Goal: Transaction & Acquisition: Purchase product/service

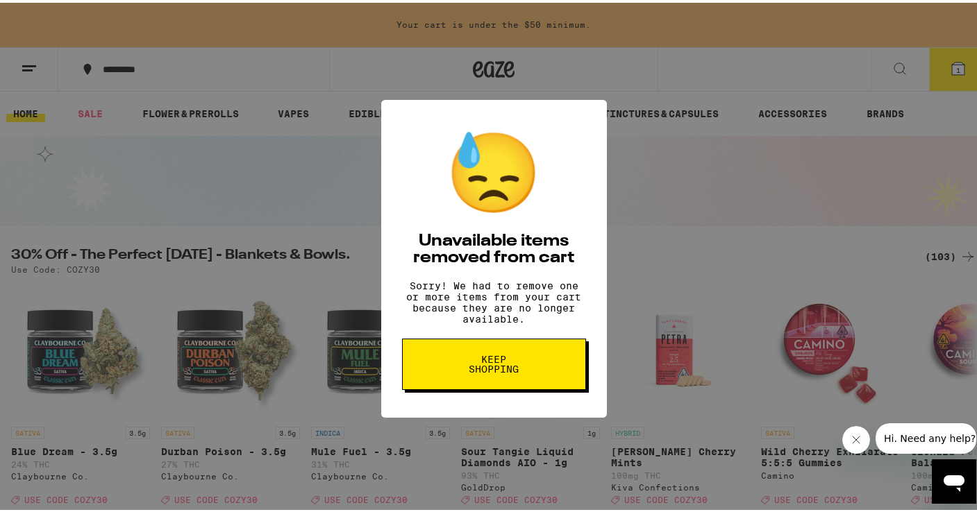
click at [440, 366] on button "Keep Shopping" at bounding box center [494, 361] width 184 height 51
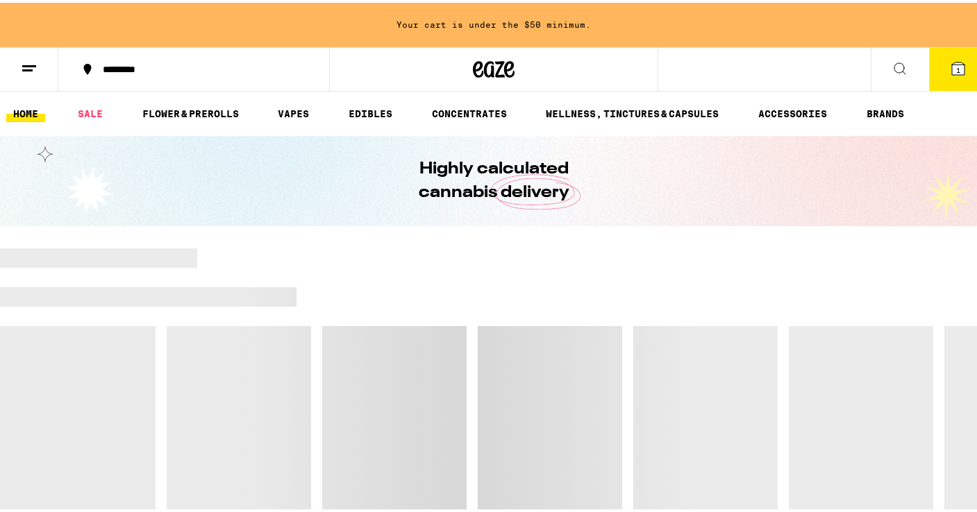
click at [948, 76] on button "1" at bounding box center [958, 66] width 58 height 43
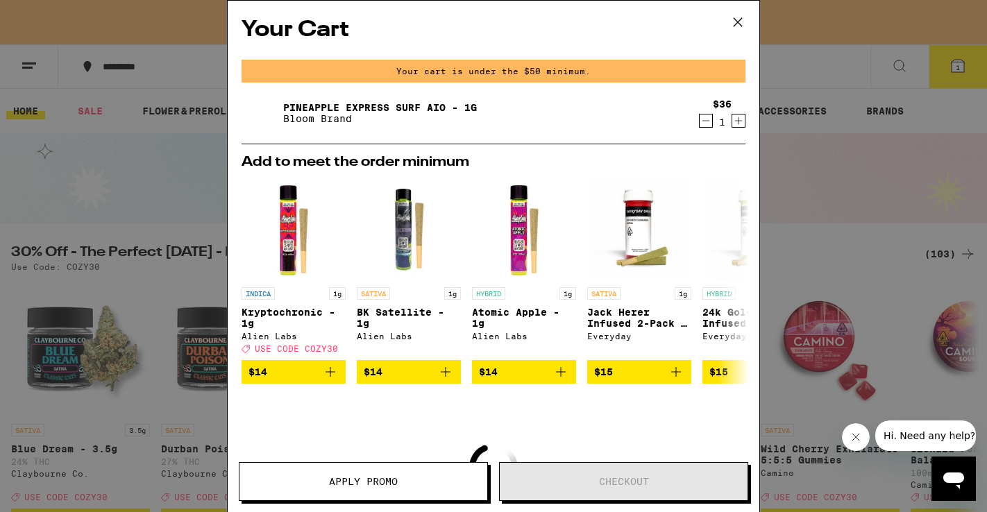
click at [700, 122] on icon "Decrement" at bounding box center [706, 120] width 12 height 17
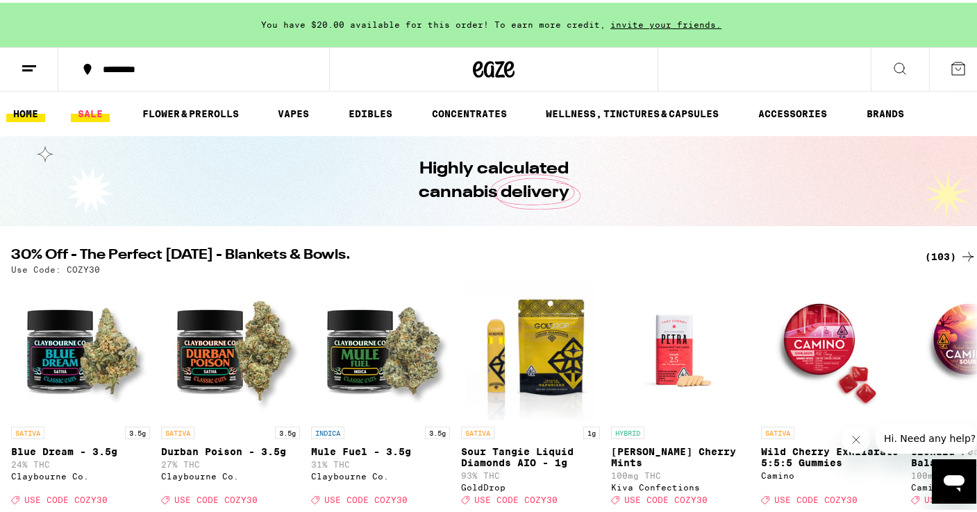
click at [99, 113] on link "SALE" at bounding box center [90, 111] width 39 height 17
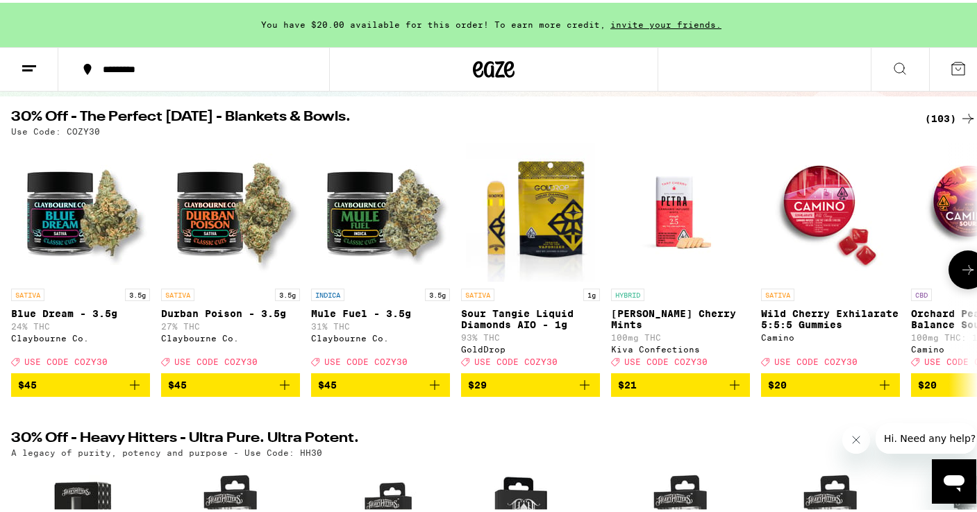
scroll to position [131, 0]
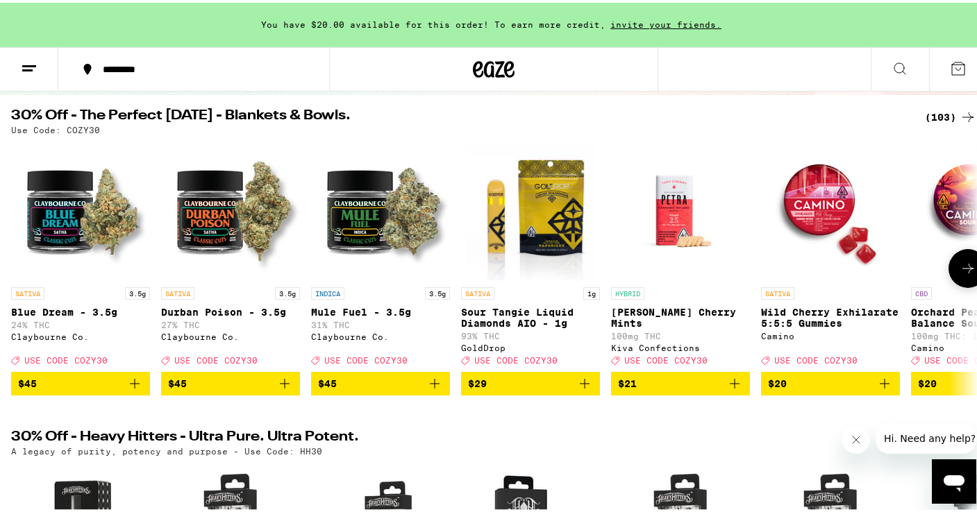
click at [959, 274] on icon at bounding box center [967, 266] width 17 height 17
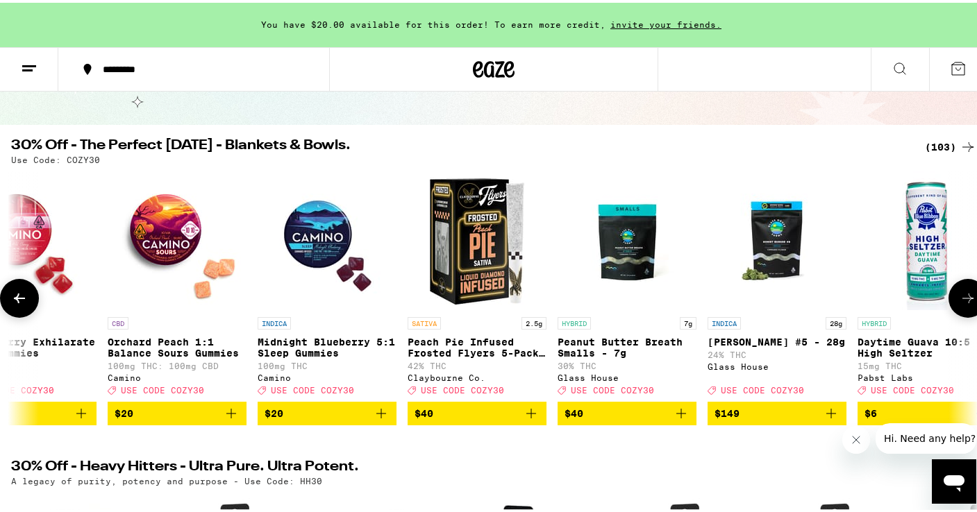
scroll to position [102, 0]
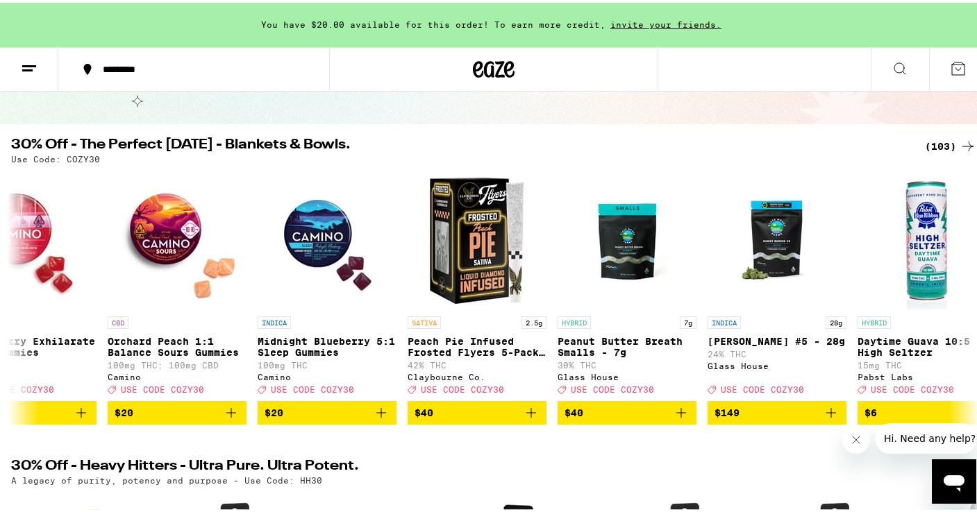
click at [939, 148] on div "(103)" at bounding box center [950, 143] width 51 height 17
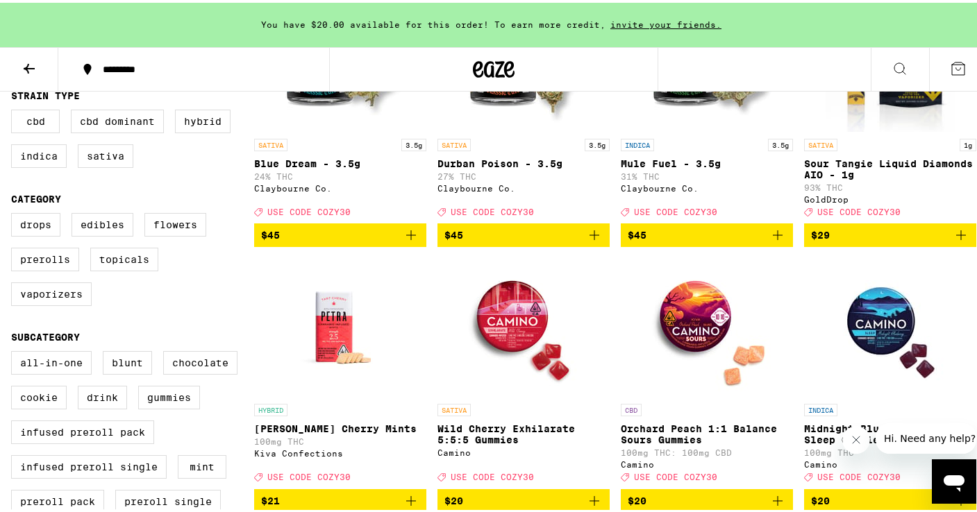
scroll to position [257, 0]
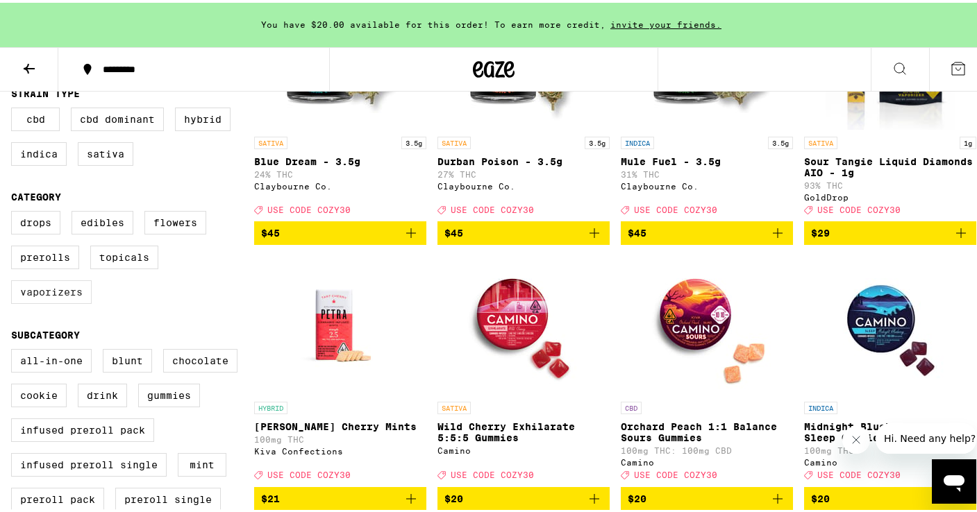
click at [35, 301] on label "Vaporizers" at bounding box center [51, 290] width 81 height 24
click at [15, 211] on input "Vaporizers" at bounding box center [14, 210] width 1 height 1
checkbox input "true"
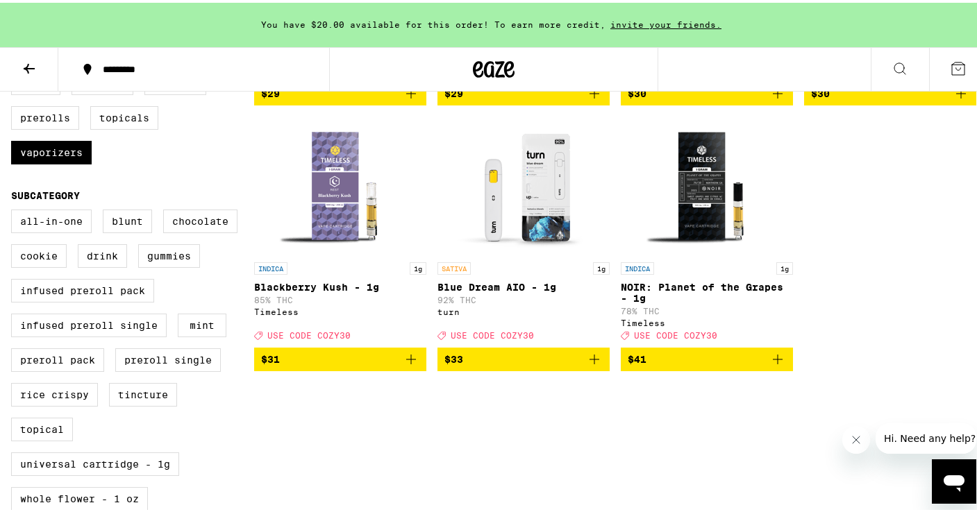
scroll to position [406, 0]
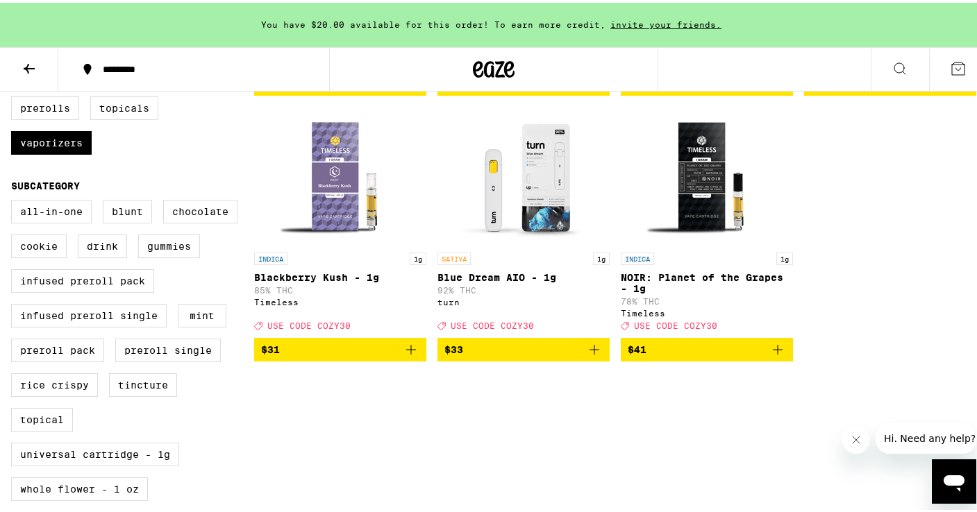
click at [504, 180] on img "Open page for Blue Dream AIO - 1g from turn" at bounding box center [523, 173] width 139 height 139
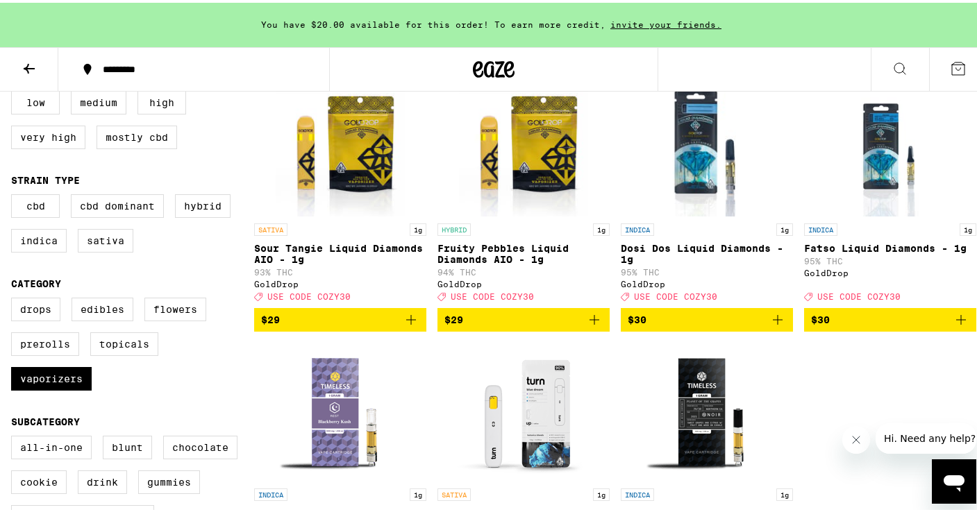
scroll to position [264, 0]
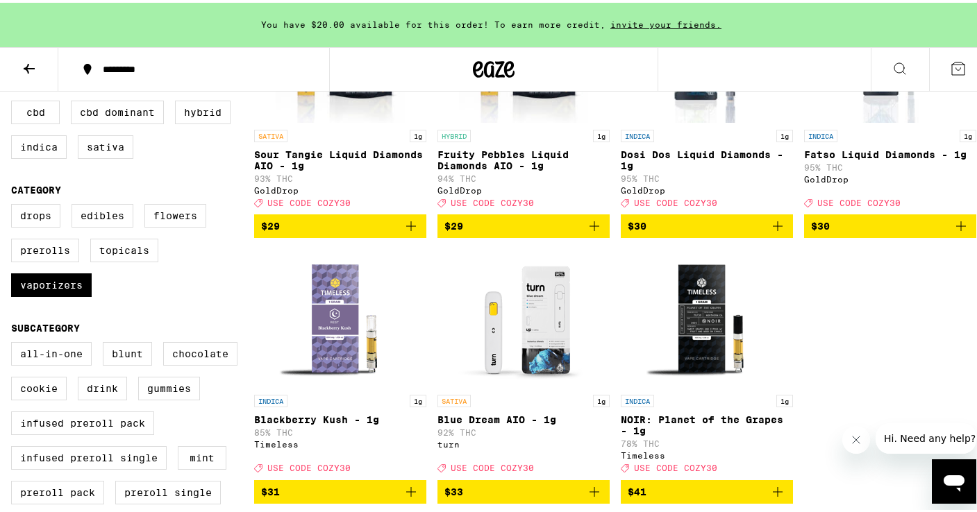
click at [25, 73] on icon at bounding box center [29, 66] width 17 height 17
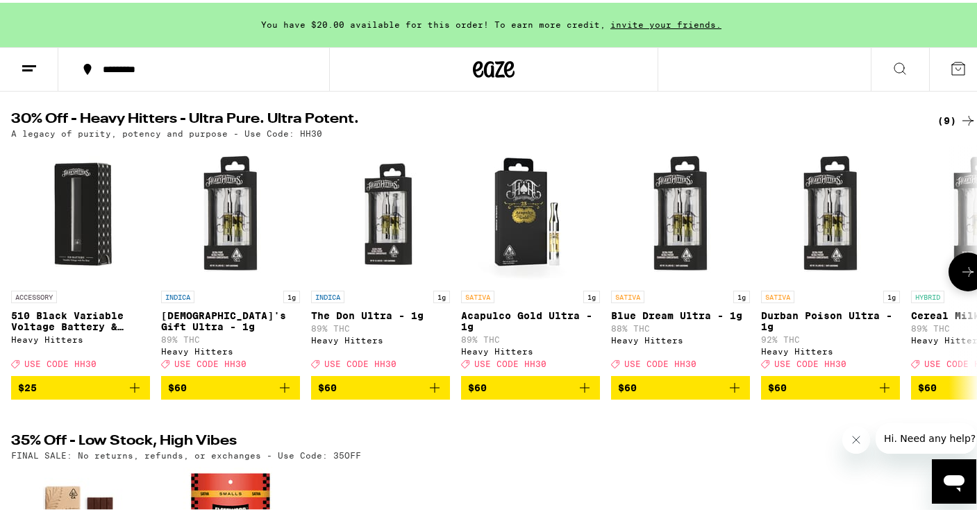
scroll to position [435, 0]
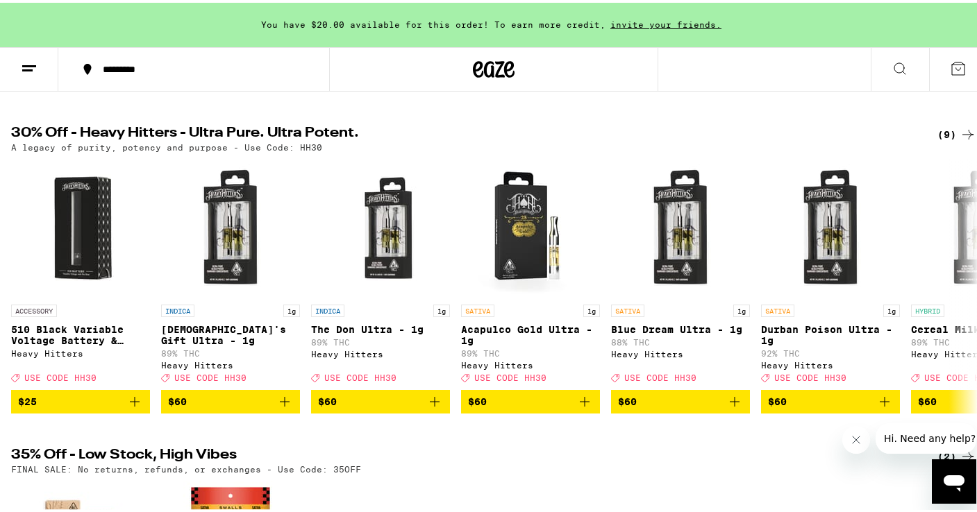
click at [943, 140] on div "(9)" at bounding box center [956, 132] width 39 height 17
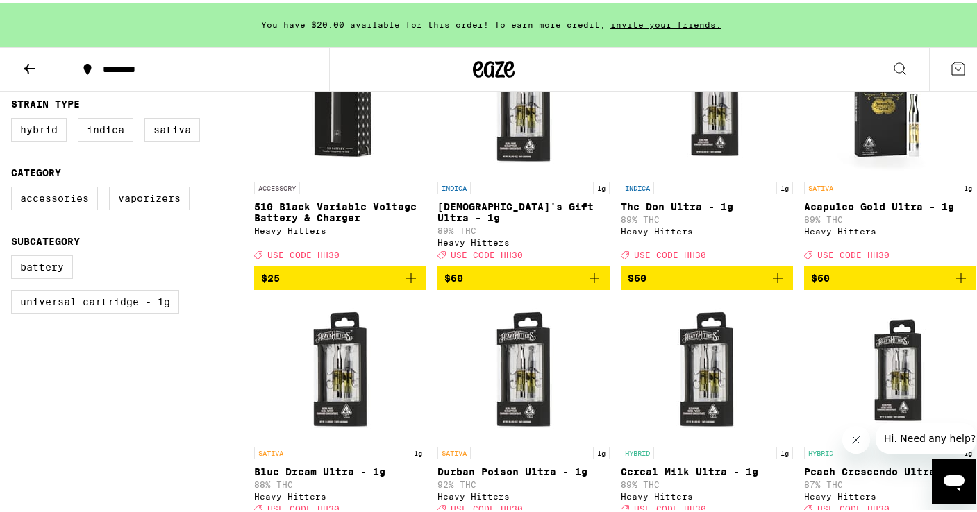
scroll to position [201, 0]
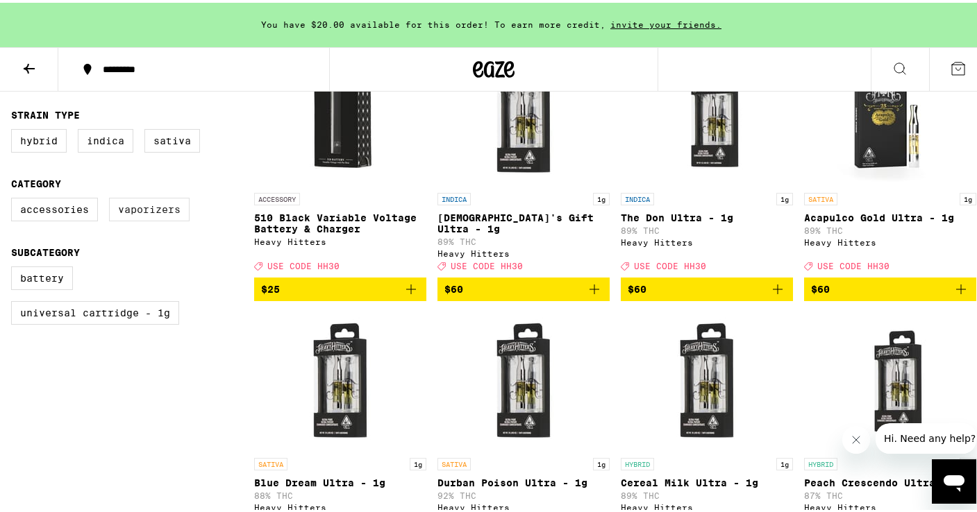
click at [156, 216] on label "Vaporizers" at bounding box center [149, 207] width 81 height 24
click at [15, 198] on input "Vaporizers" at bounding box center [14, 197] width 1 height 1
checkbox input "true"
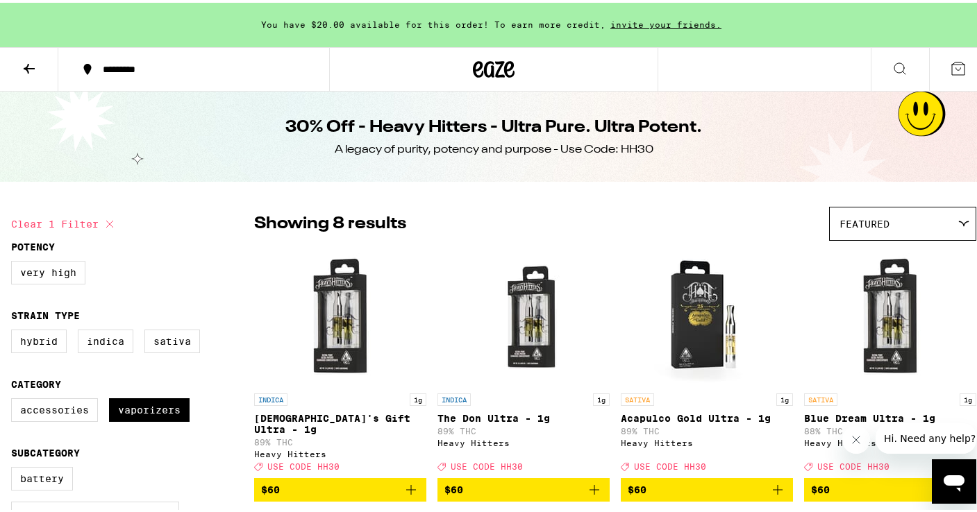
click at [25, 60] on icon at bounding box center [29, 66] width 17 height 17
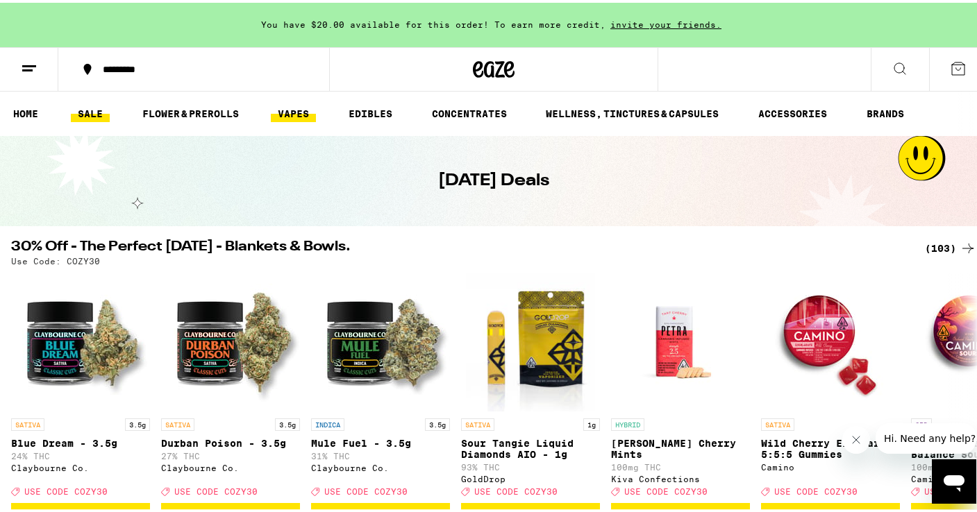
click at [298, 111] on link "VAPES" at bounding box center [293, 111] width 45 height 17
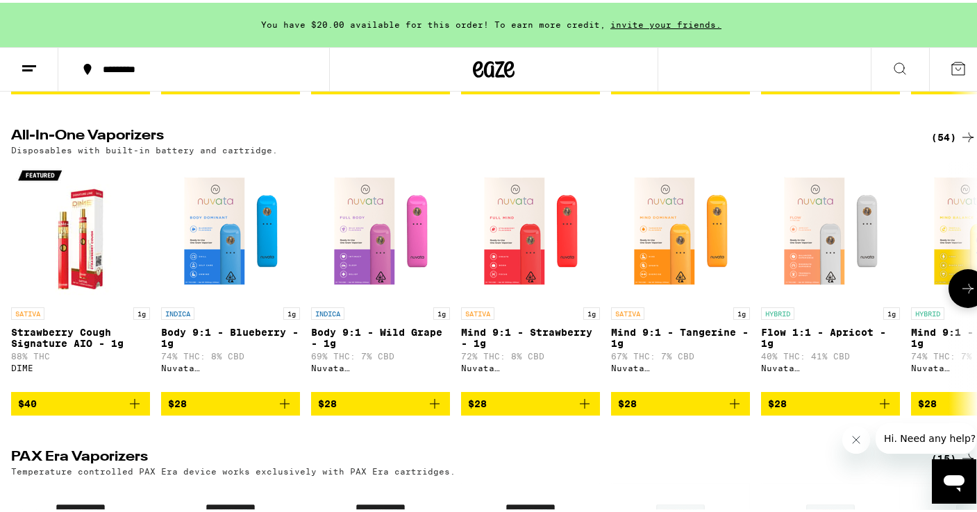
scroll to position [739, 0]
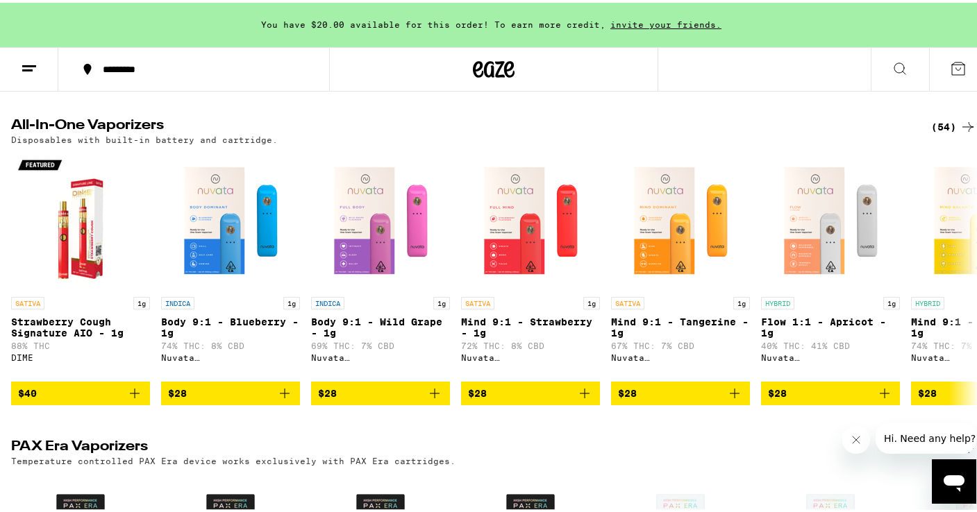
click at [934, 133] on div "(54)" at bounding box center [953, 124] width 45 height 17
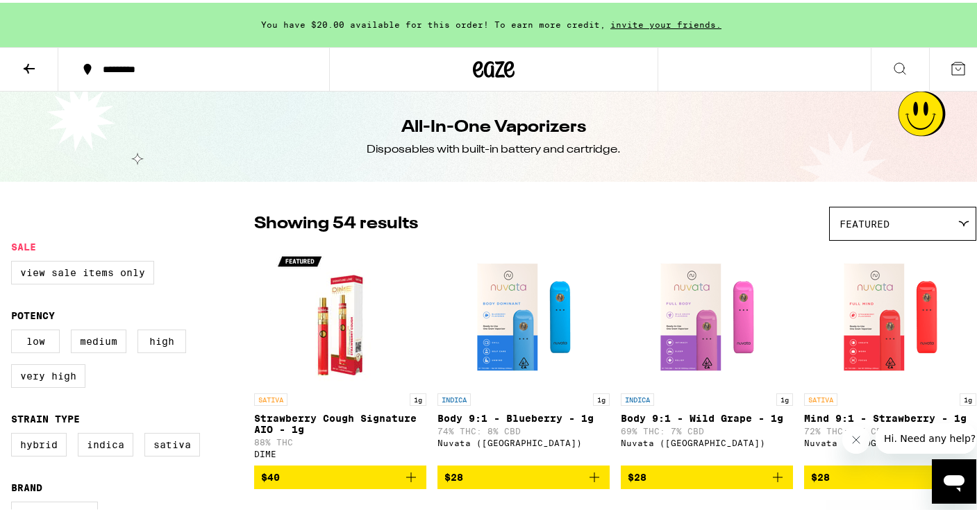
click at [854, 225] on span "Featured" at bounding box center [864, 221] width 50 height 11
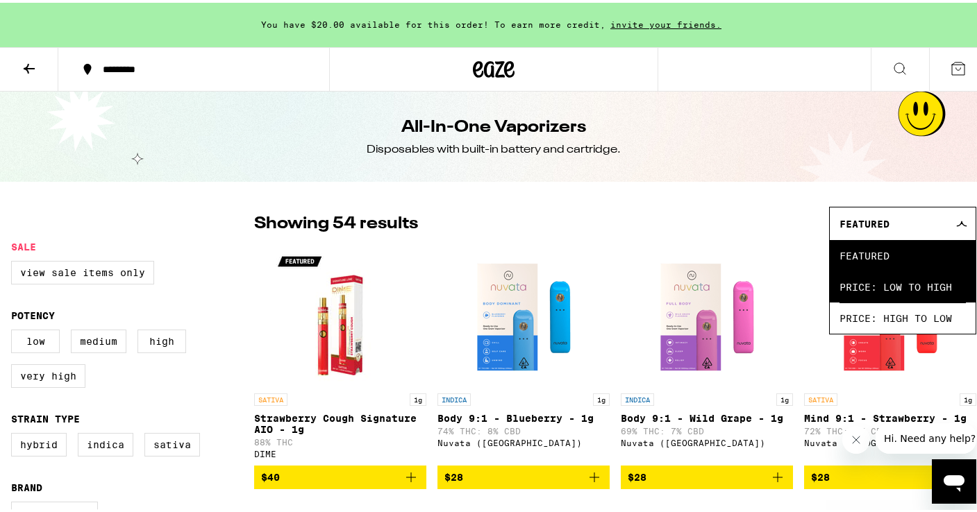
click at [864, 281] on span "Price: Low to High" at bounding box center [902, 284] width 126 height 31
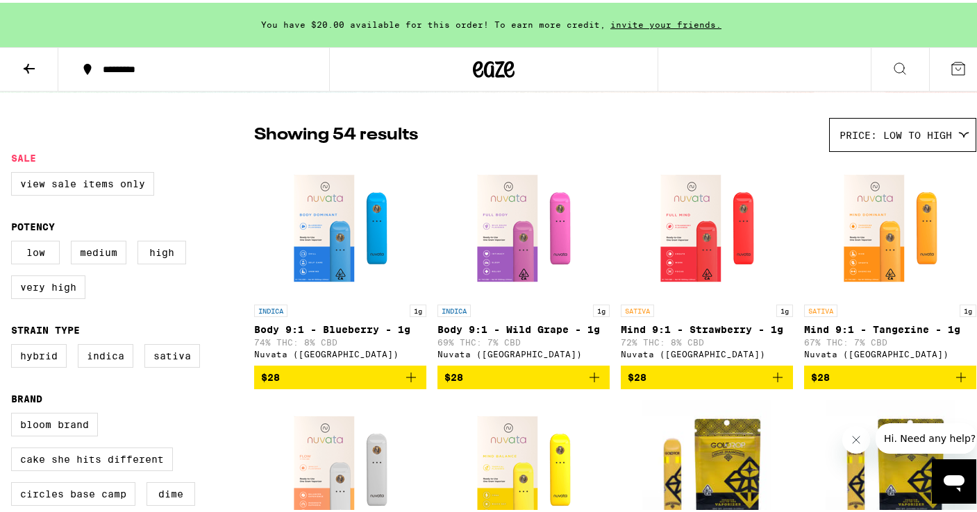
scroll to position [103, 0]
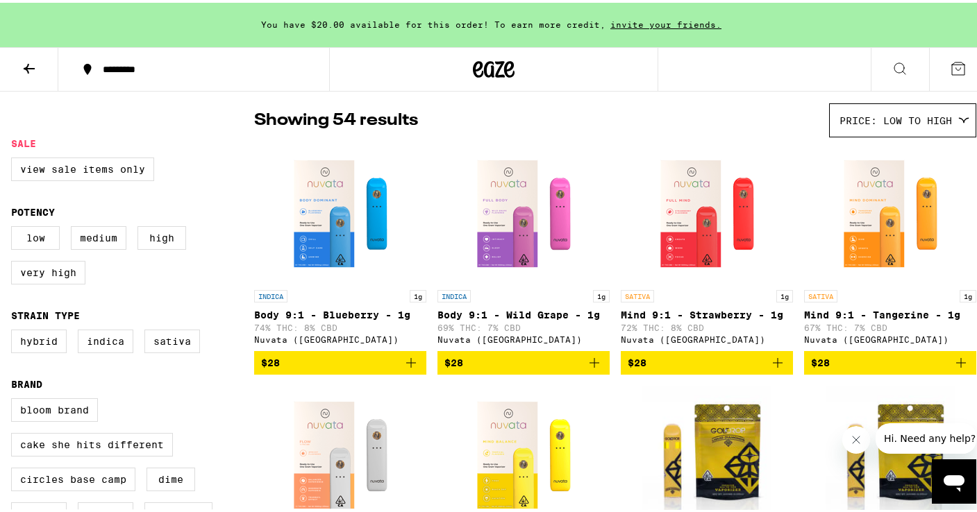
click at [769, 369] on icon "Add to bag" at bounding box center [777, 360] width 17 height 17
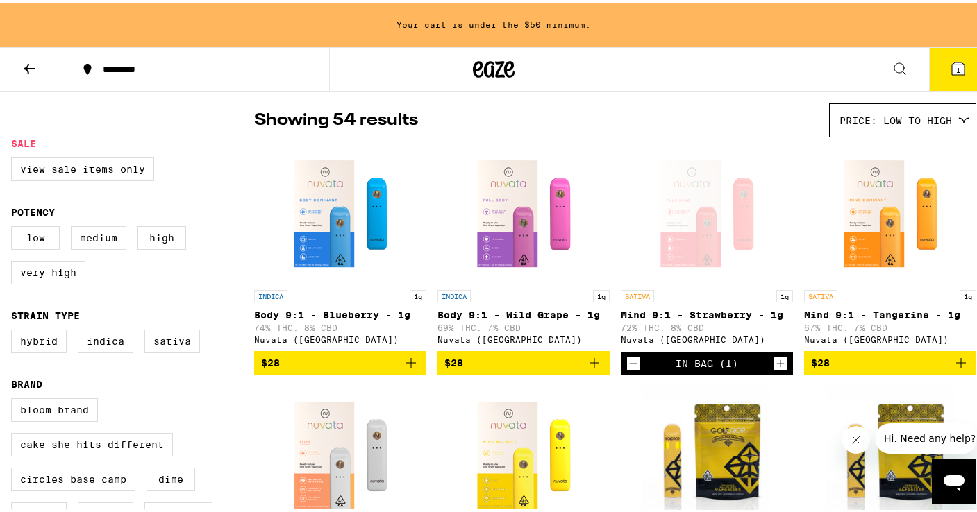
click at [627, 366] on icon "Decrement" at bounding box center [633, 361] width 12 height 17
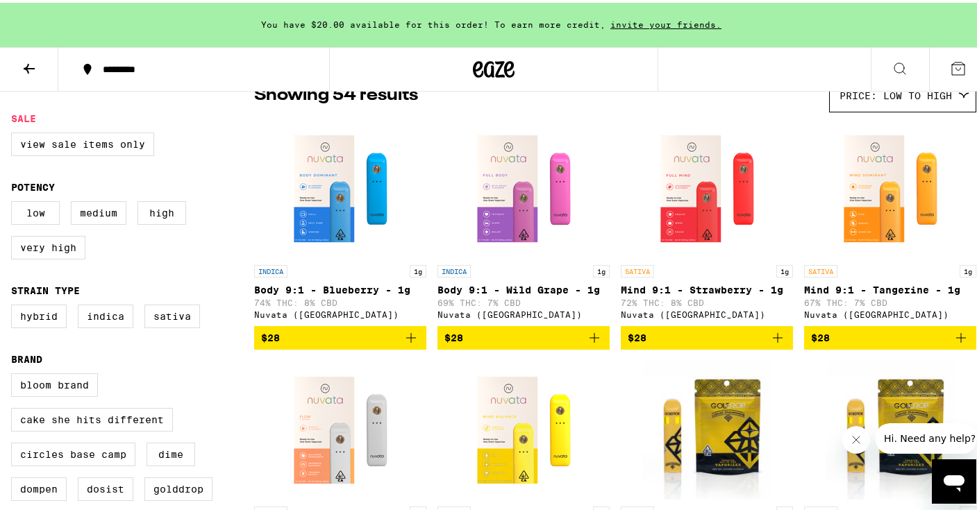
scroll to position [129, 0]
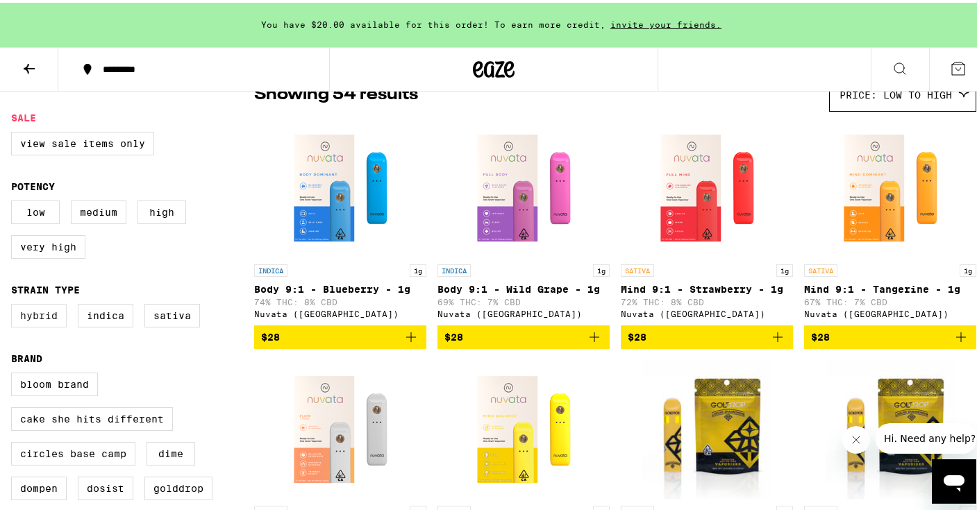
click at [36, 325] on label "Hybrid" at bounding box center [39, 313] width 56 height 24
click at [15, 304] on input "Hybrid" at bounding box center [14, 303] width 1 height 1
checkbox input "true"
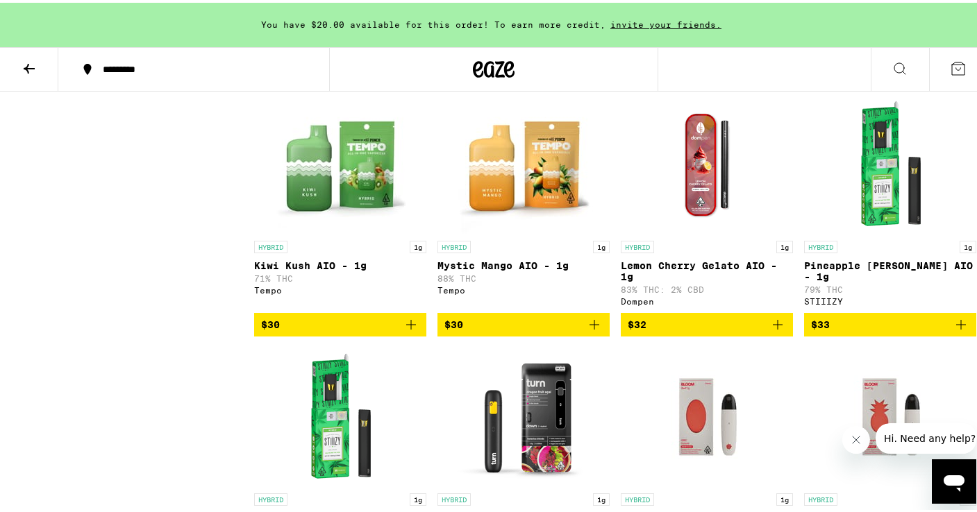
scroll to position [672, 0]
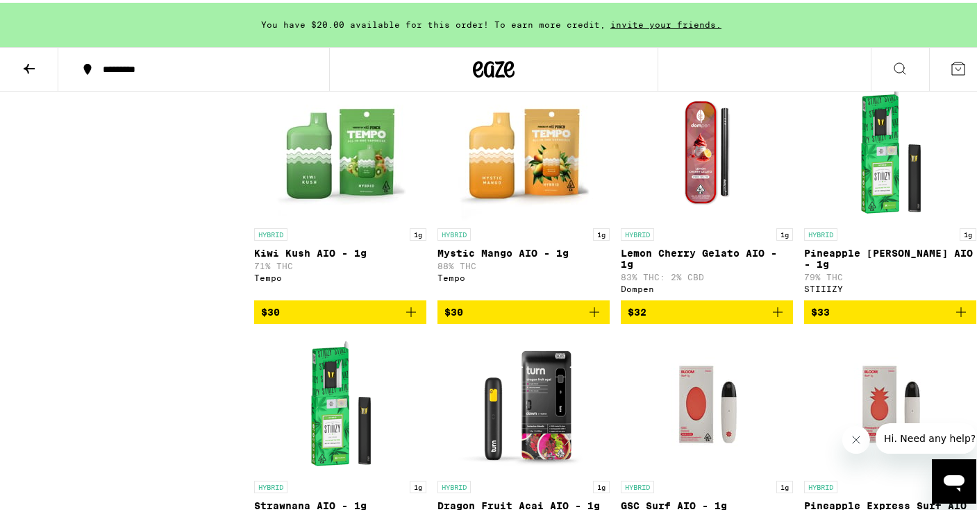
click at [403, 318] on icon "Add to bag" at bounding box center [411, 309] width 17 height 17
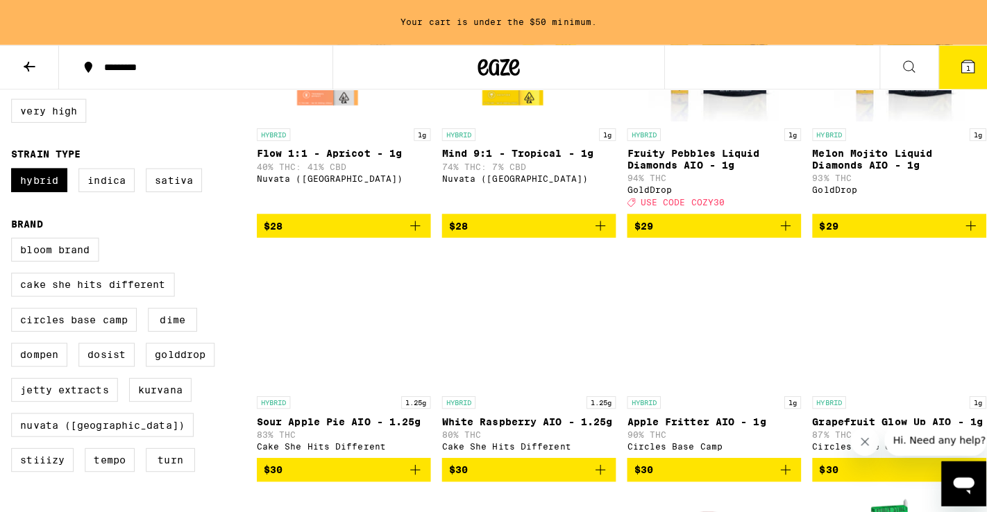
scroll to position [283, 0]
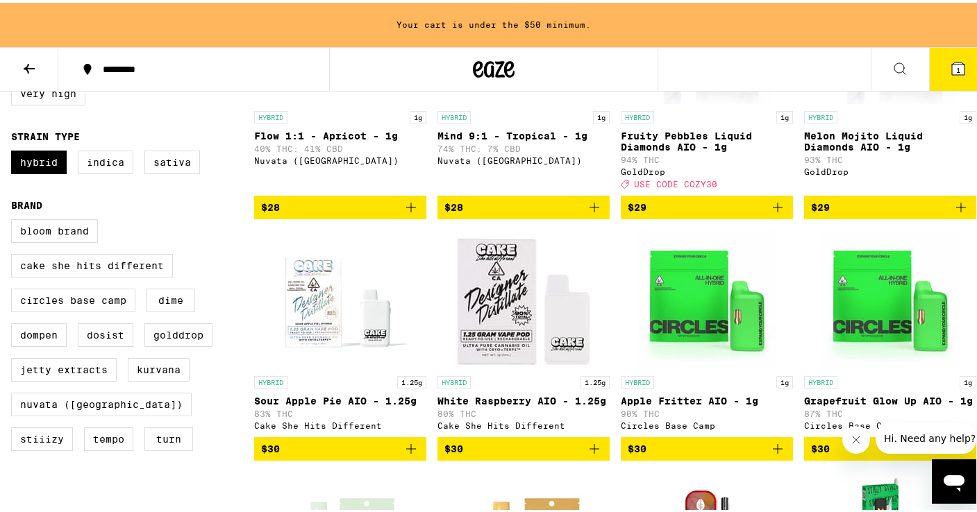
click at [330, 310] on img "Open page for Sour Apple Pie AIO - 1.25g from Cake She Hits Different" at bounding box center [340, 297] width 139 height 139
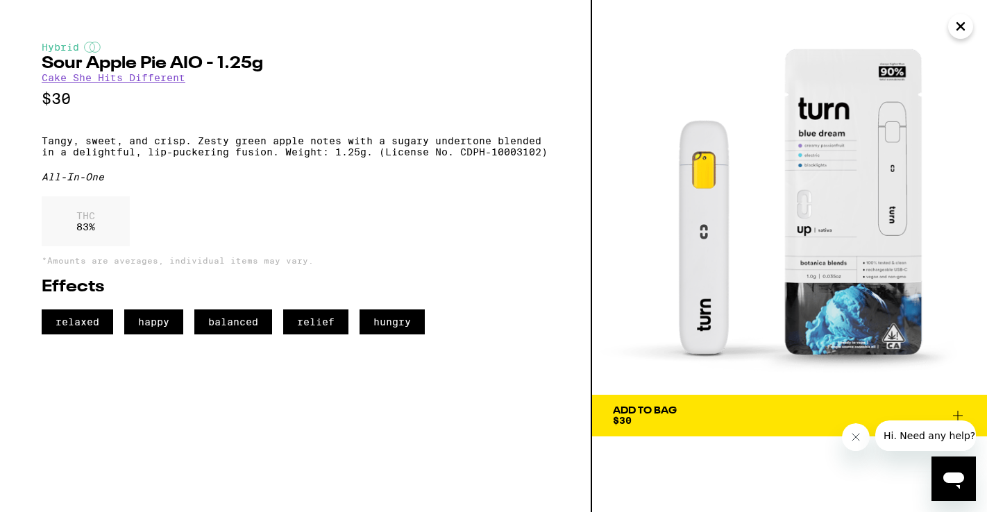
click at [957, 27] on icon "Close" at bounding box center [960, 26] width 17 height 21
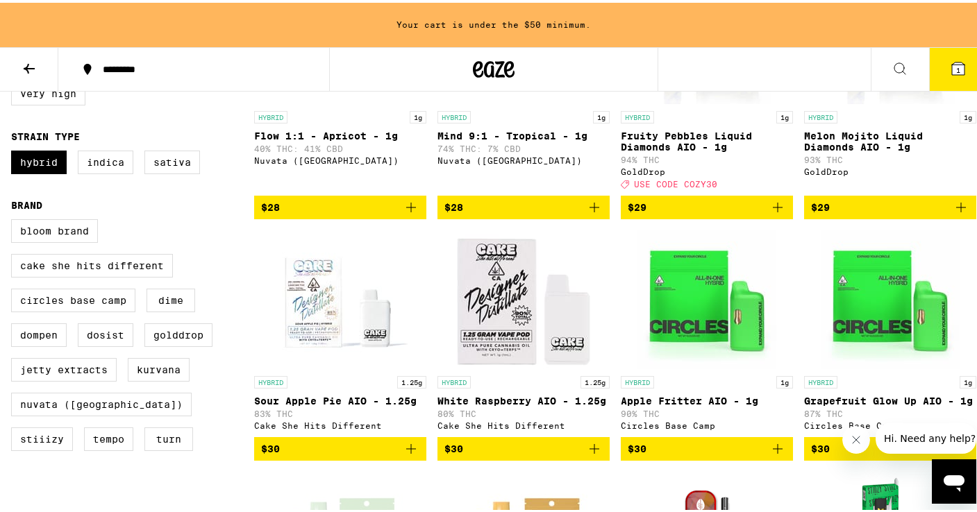
click at [335, 324] on img "Open page for Sour Apple Pie AIO - 1.25g from Cake She Hits Different" at bounding box center [340, 297] width 139 height 139
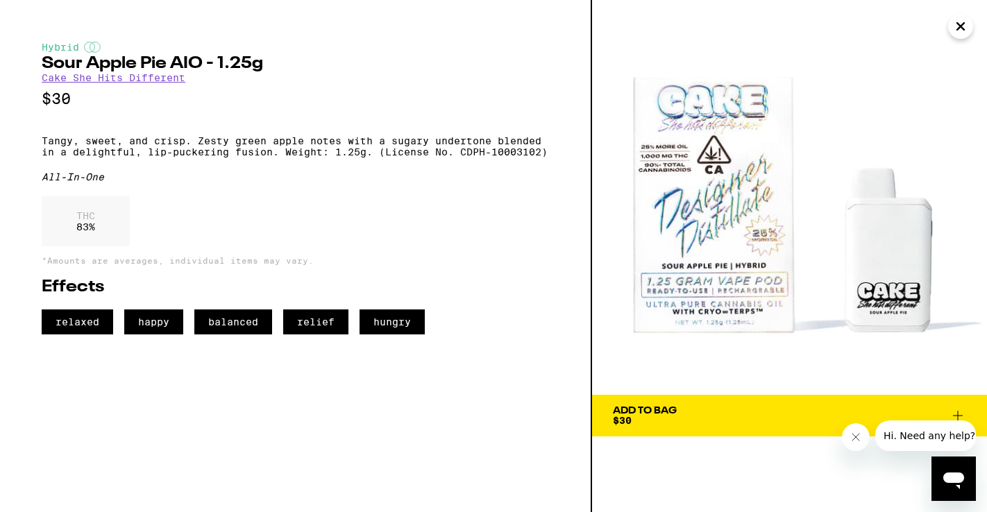
click at [644, 421] on div "Add To Bag $30" at bounding box center [645, 415] width 64 height 19
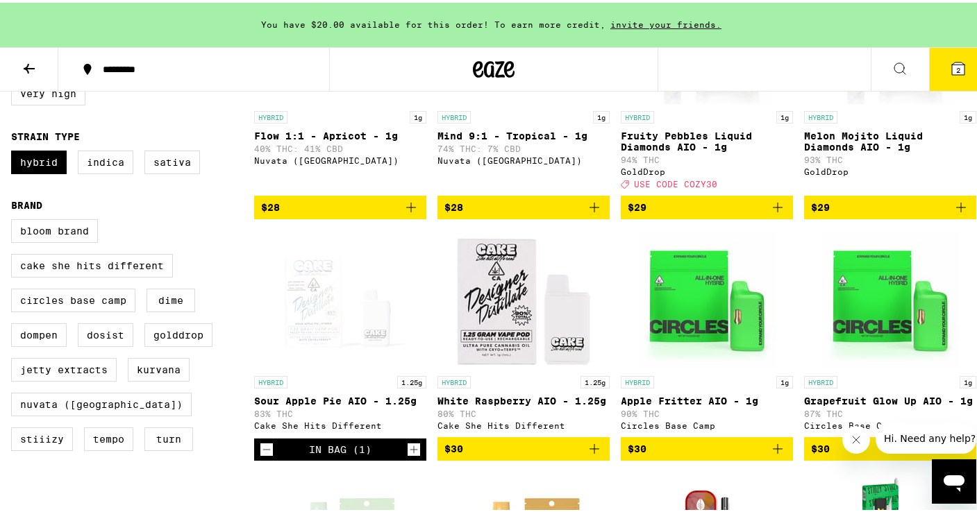
click at [952, 65] on icon at bounding box center [958, 66] width 12 height 12
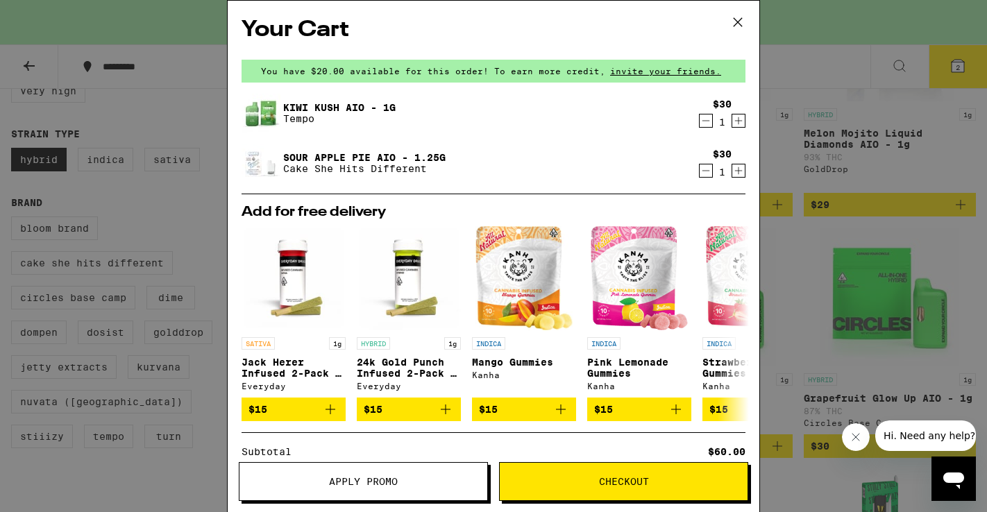
click at [738, 31] on icon at bounding box center [738, 22] width 21 height 21
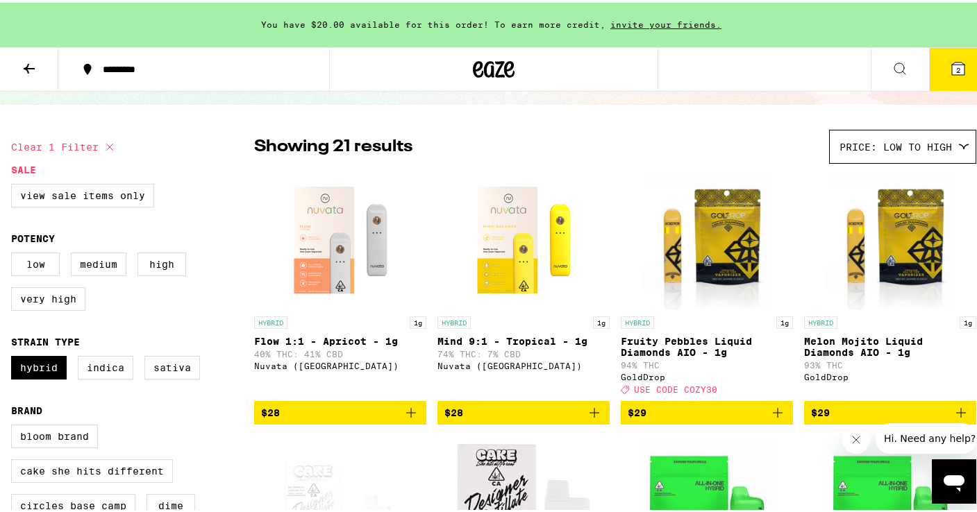
scroll to position [37, 0]
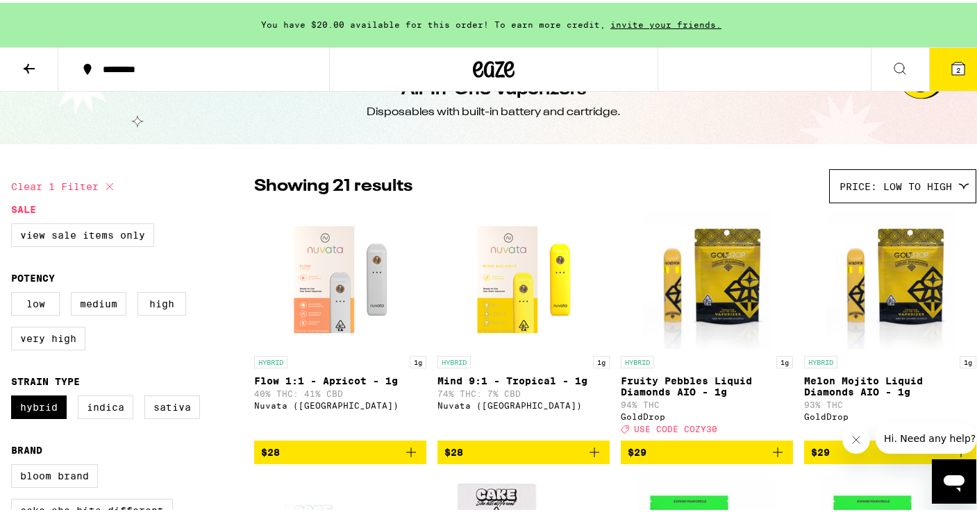
click at [27, 66] on icon at bounding box center [29, 66] width 11 height 10
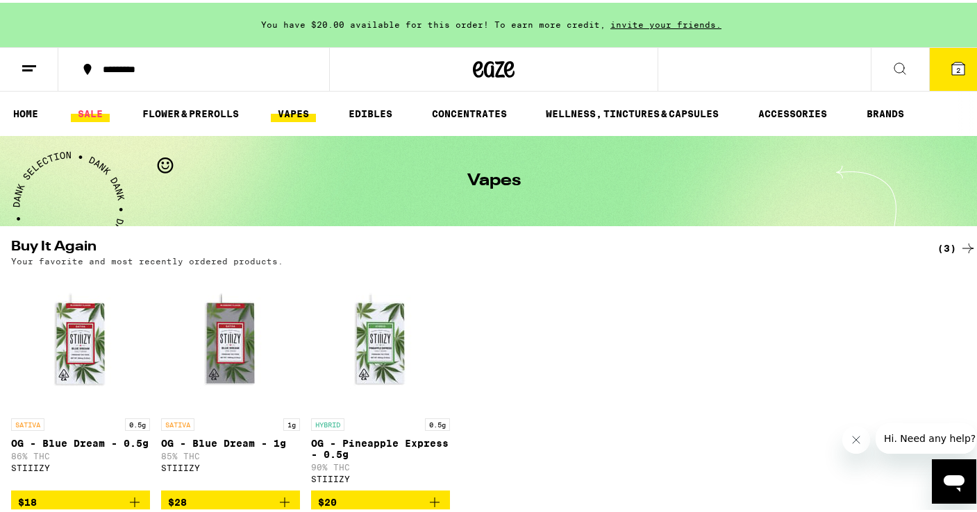
click at [93, 109] on link "SALE" at bounding box center [90, 111] width 39 height 17
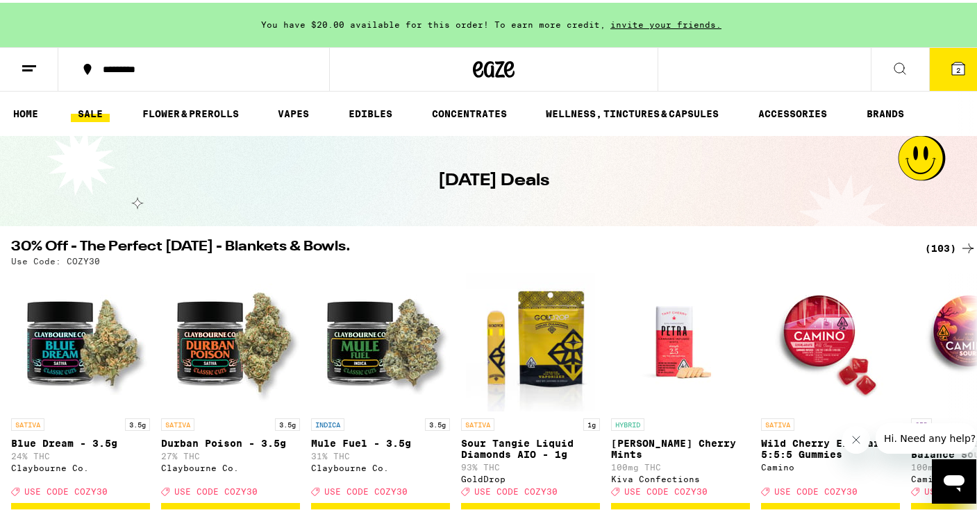
click at [959, 244] on icon at bounding box center [967, 245] width 17 height 17
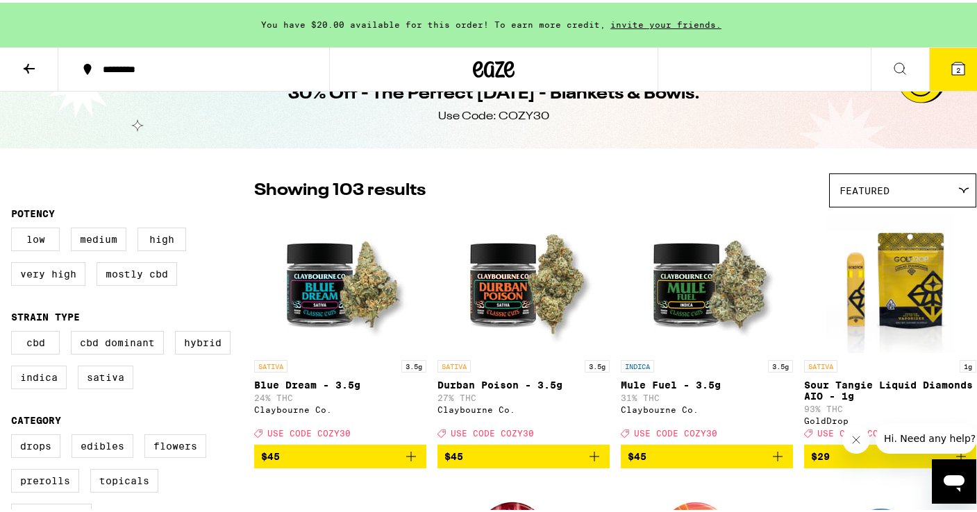
scroll to position [127, 0]
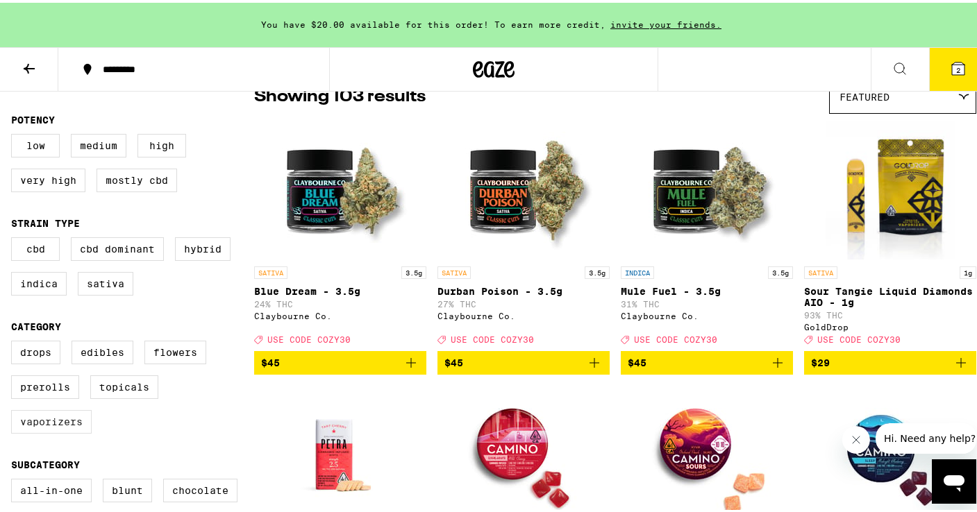
click at [35, 431] on label "Vaporizers" at bounding box center [51, 420] width 81 height 24
click at [15, 341] on input "Vaporizers" at bounding box center [14, 340] width 1 height 1
checkbox input "true"
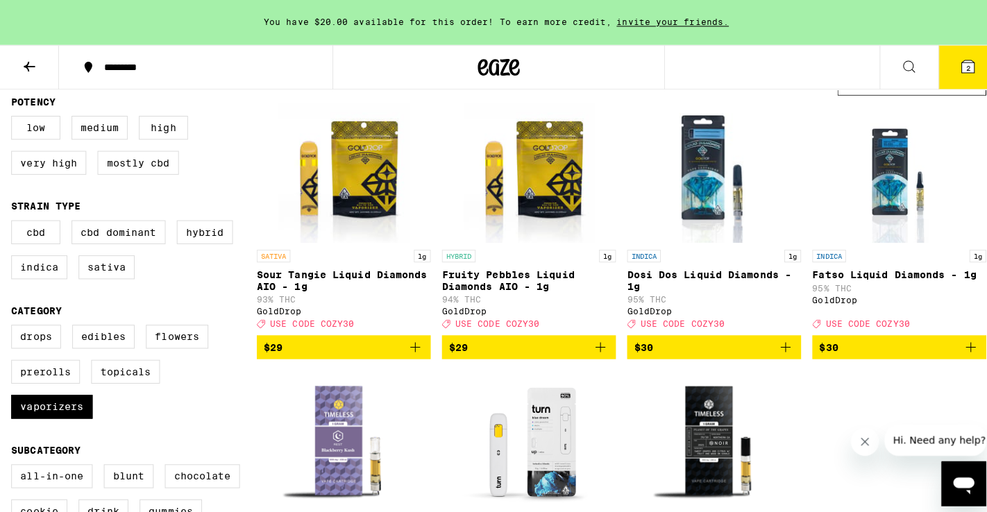
scroll to position [162, 0]
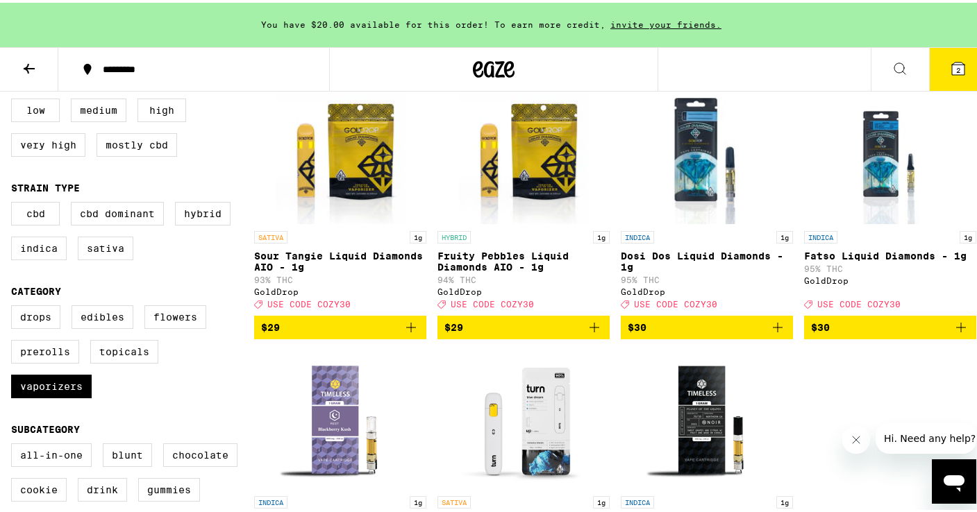
click at [351, 154] on img "Open page for Sour Tangie Liquid Diamonds AIO - 1g from GoldDrop" at bounding box center [340, 152] width 128 height 139
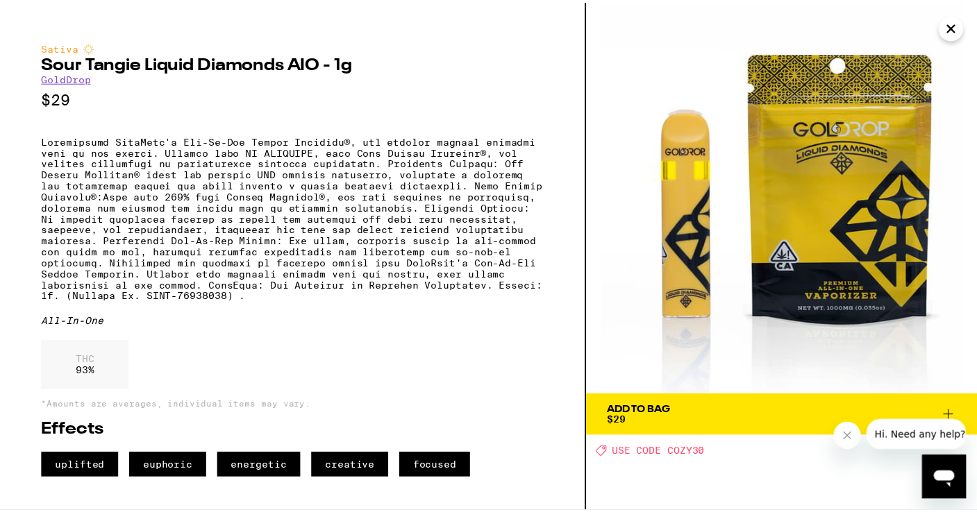
scroll to position [7, 0]
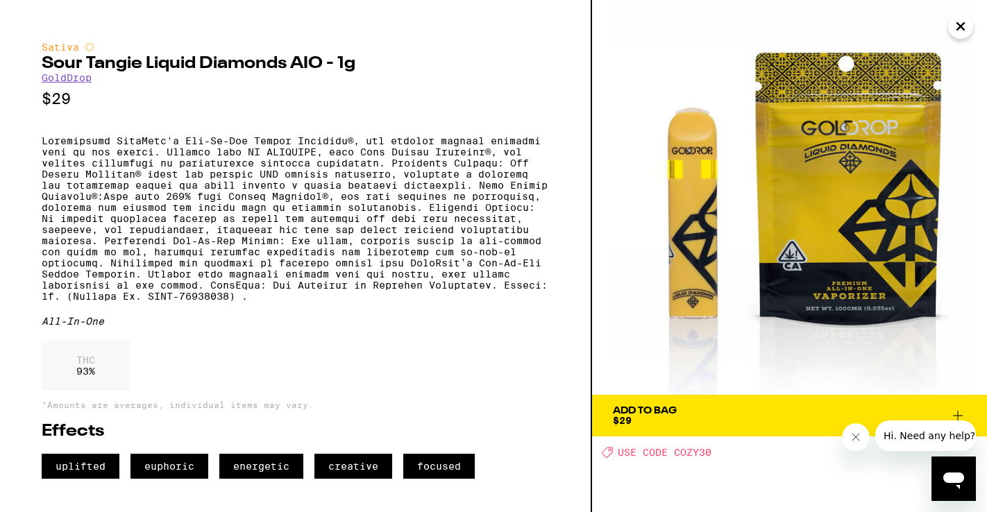
click at [955, 408] on icon at bounding box center [958, 416] width 17 height 17
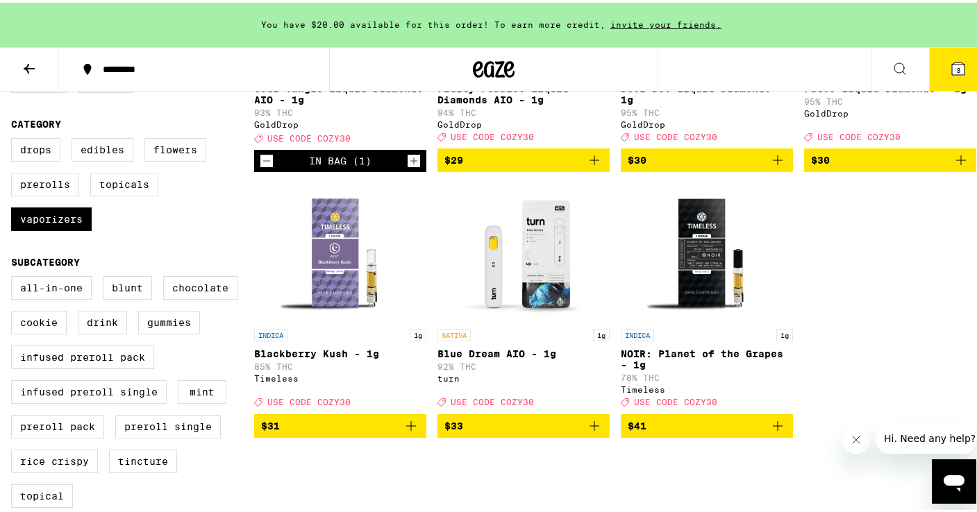
scroll to position [332, 0]
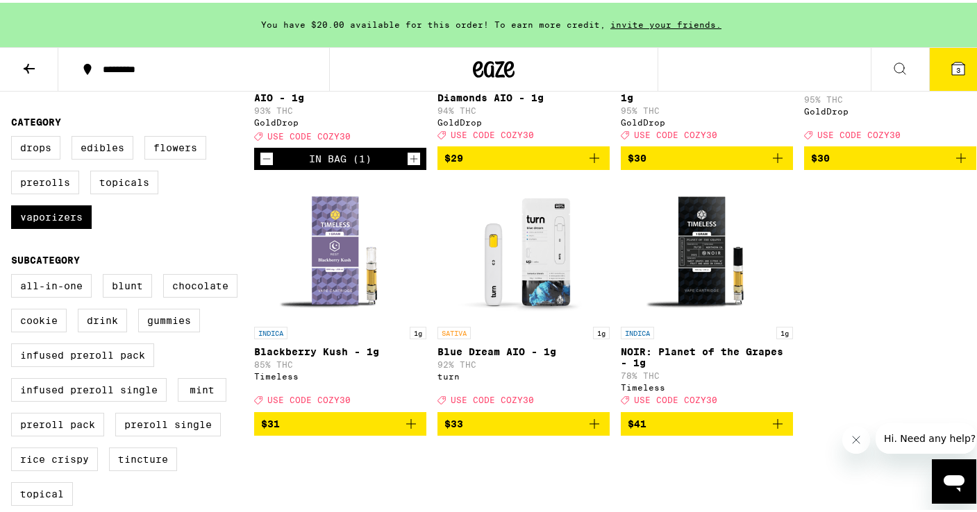
click at [530, 287] on img "Open page for Blue Dream AIO - 1g from turn" at bounding box center [523, 247] width 139 height 139
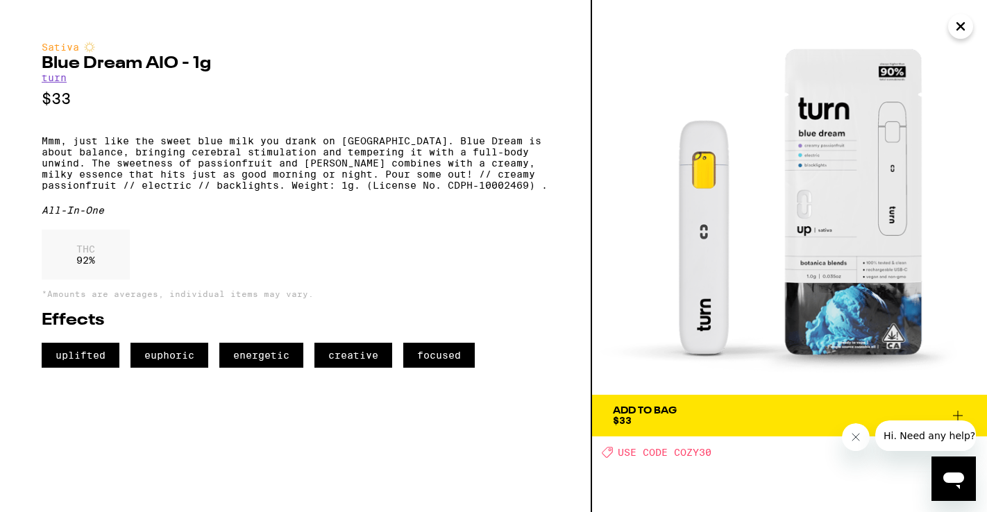
click at [966, 27] on icon "Close" at bounding box center [960, 26] width 17 height 21
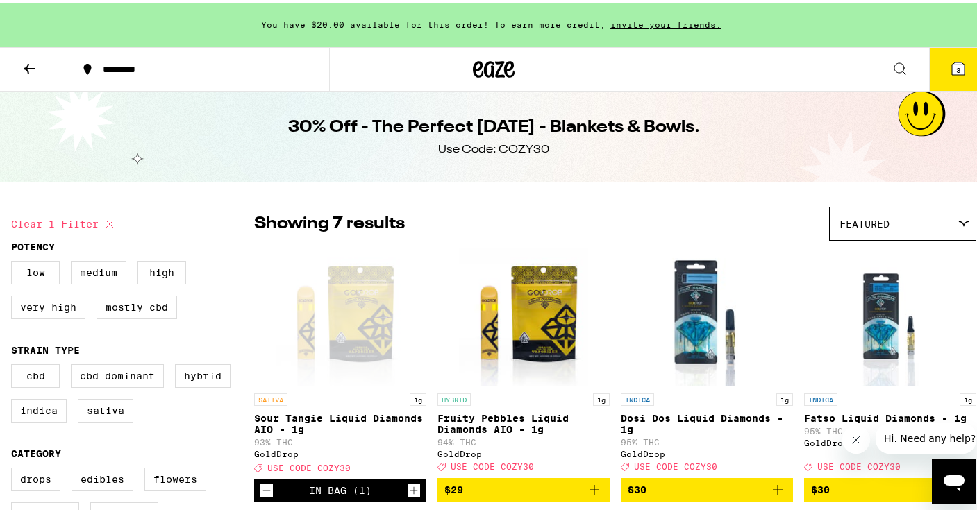
click at [537, 293] on img "Open page for Fruity Pebbles Liquid Diamonds AIO - 1g from GoldDrop" at bounding box center [523, 314] width 128 height 139
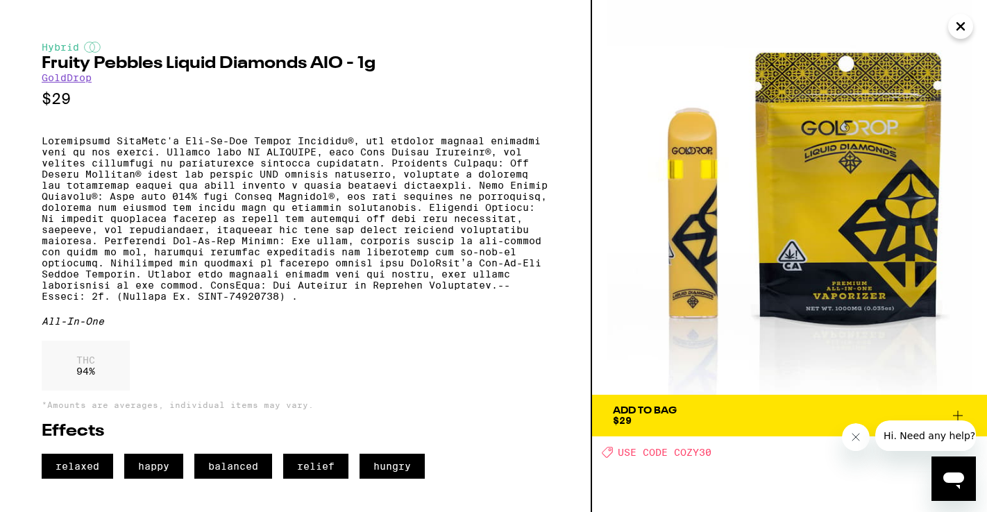
scroll to position [7, 0]
click at [694, 448] on span "USE CODE COZY30" at bounding box center [665, 452] width 94 height 11
copy span "COZY30"
click at [961, 408] on icon at bounding box center [958, 416] width 17 height 17
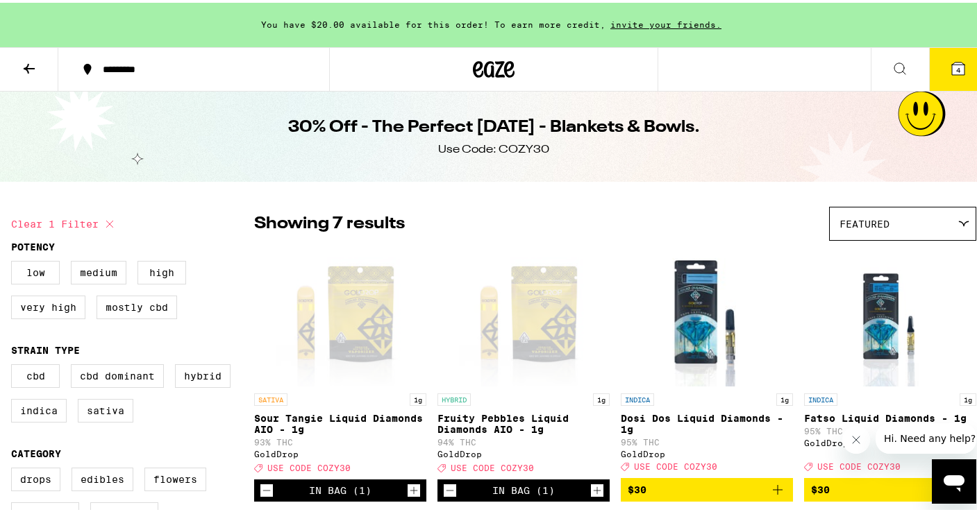
click at [958, 74] on button "4" at bounding box center [958, 66] width 58 height 43
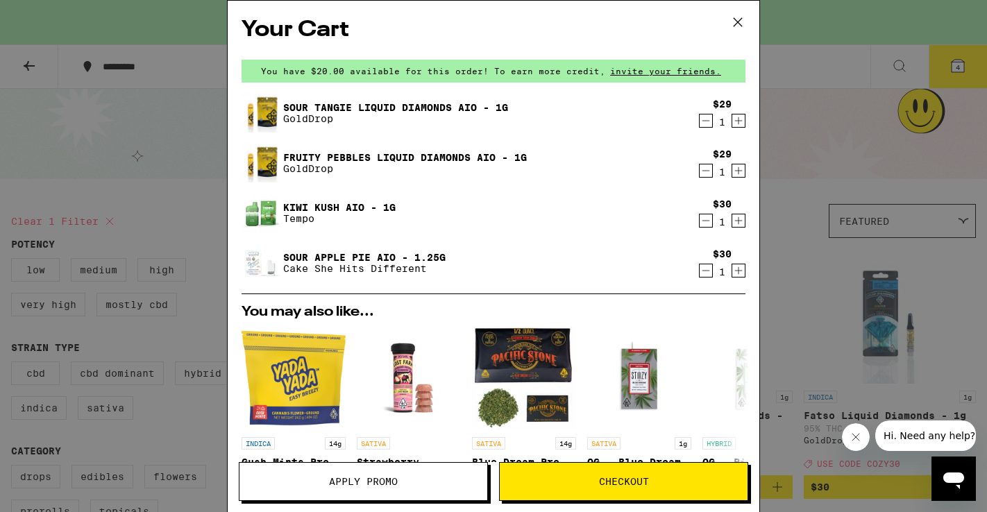
click at [700, 221] on icon "Decrement" at bounding box center [706, 220] width 12 height 17
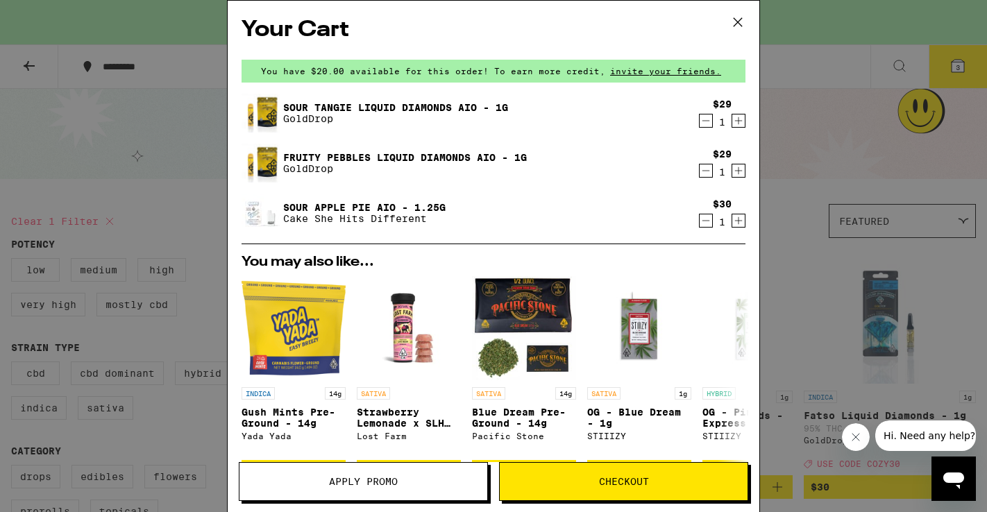
click at [700, 221] on icon "Decrement" at bounding box center [706, 220] width 12 height 17
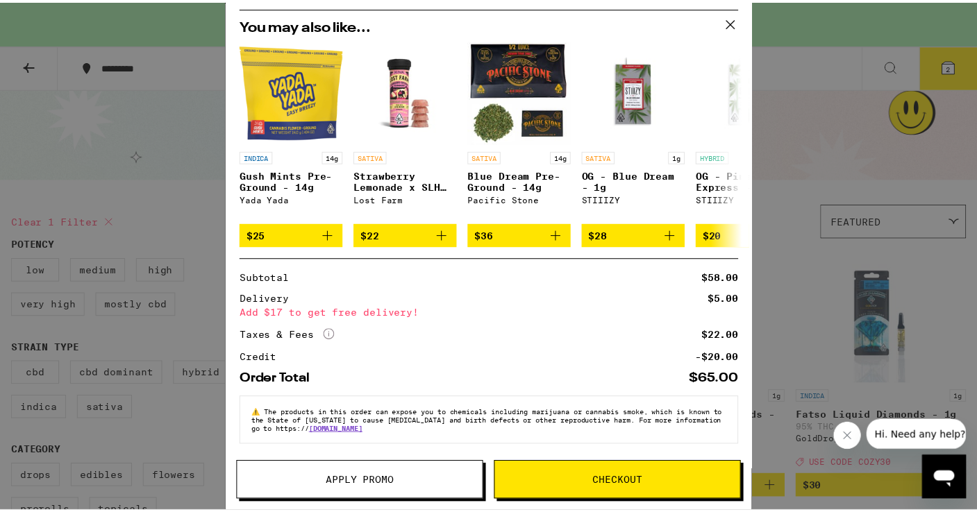
scroll to position [196, 0]
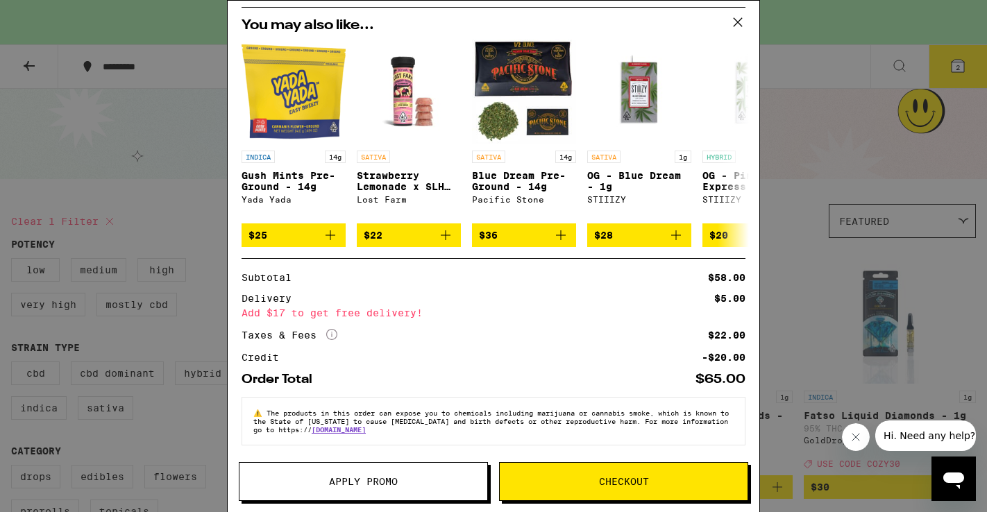
click at [386, 477] on span "Apply Promo" at bounding box center [363, 482] width 69 height 10
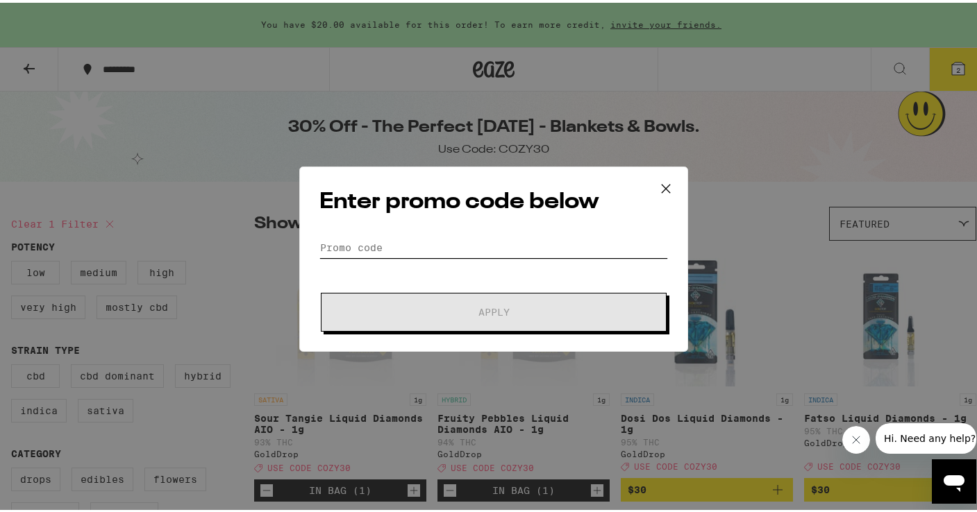
click at [411, 238] on input "Promo Code" at bounding box center [493, 245] width 348 height 21
paste input "COZY30"
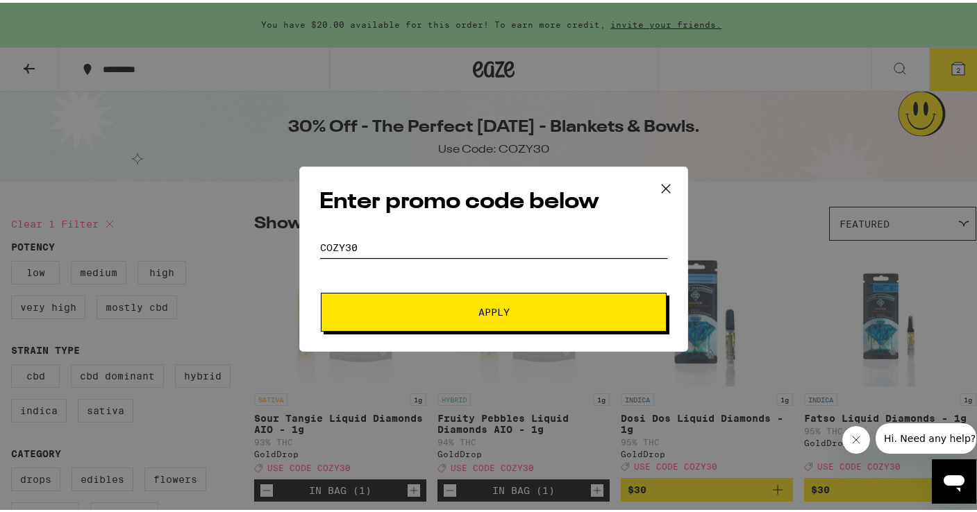
type input "COZY30"
click at [421, 306] on span "Apply" at bounding box center [494, 310] width 250 height 10
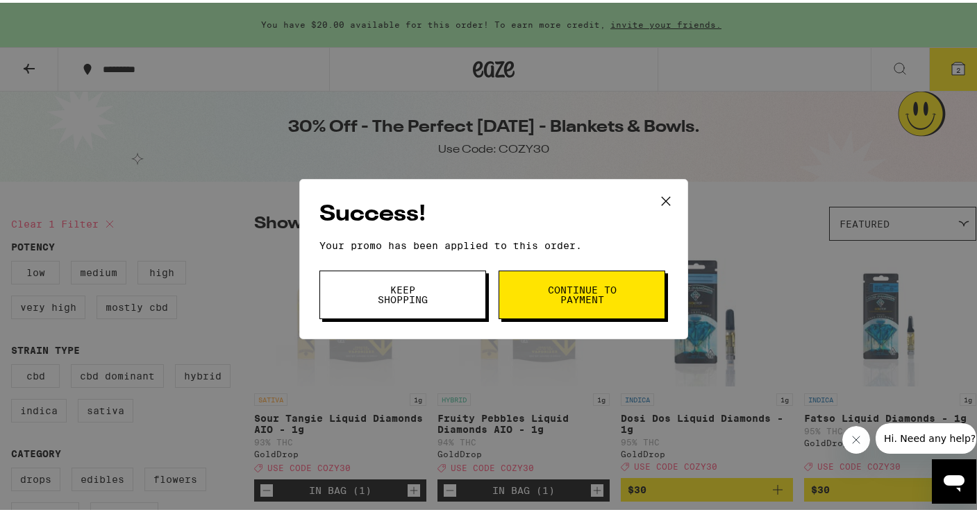
click at [569, 278] on button "Continue to payment" at bounding box center [581, 292] width 167 height 49
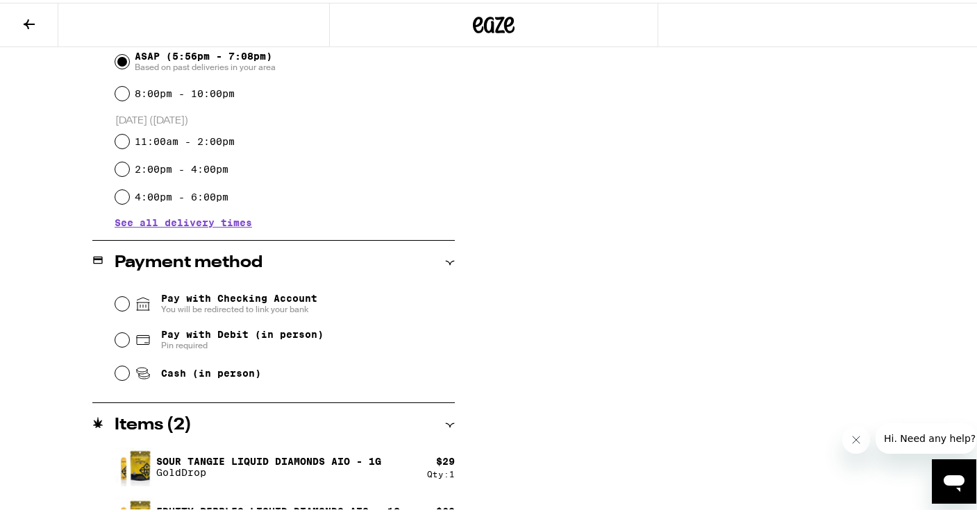
scroll to position [439, 0]
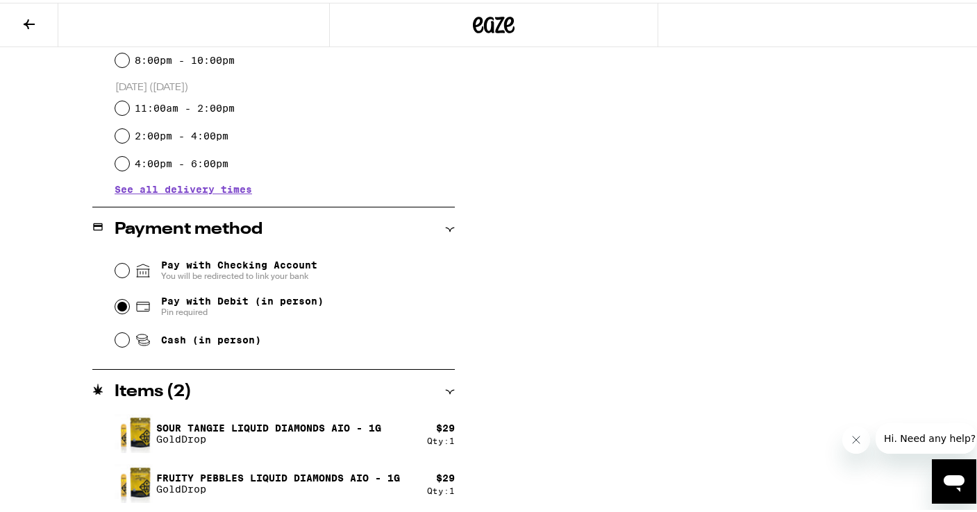
click at [119, 304] on input "Pay with Debit (in person) Pin required" at bounding box center [122, 304] width 14 height 14
radio input "true"
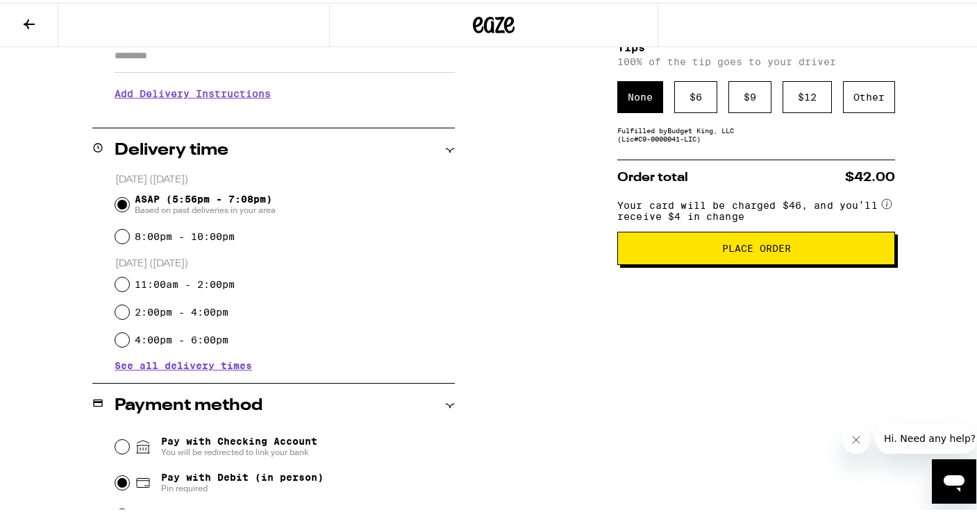
scroll to position [238, 0]
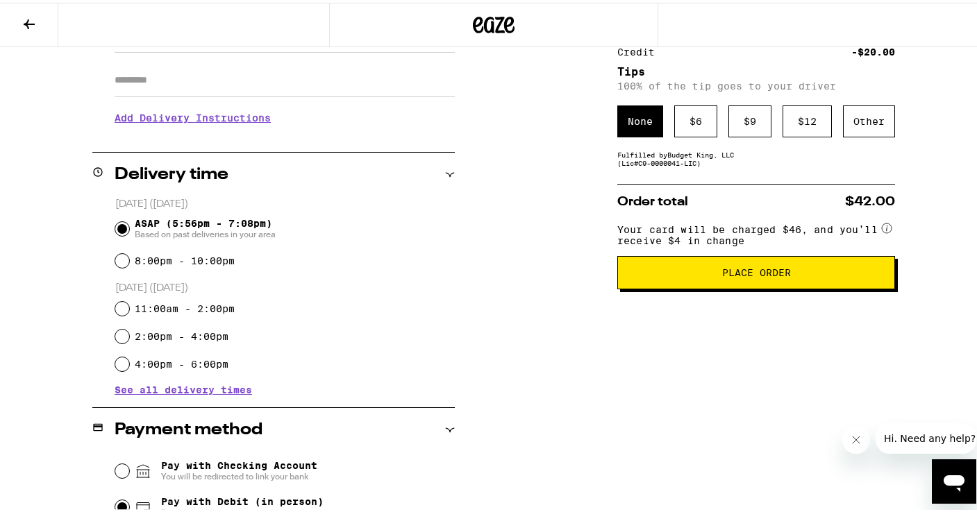
click at [687, 275] on span "Place Order" at bounding box center [756, 270] width 254 height 10
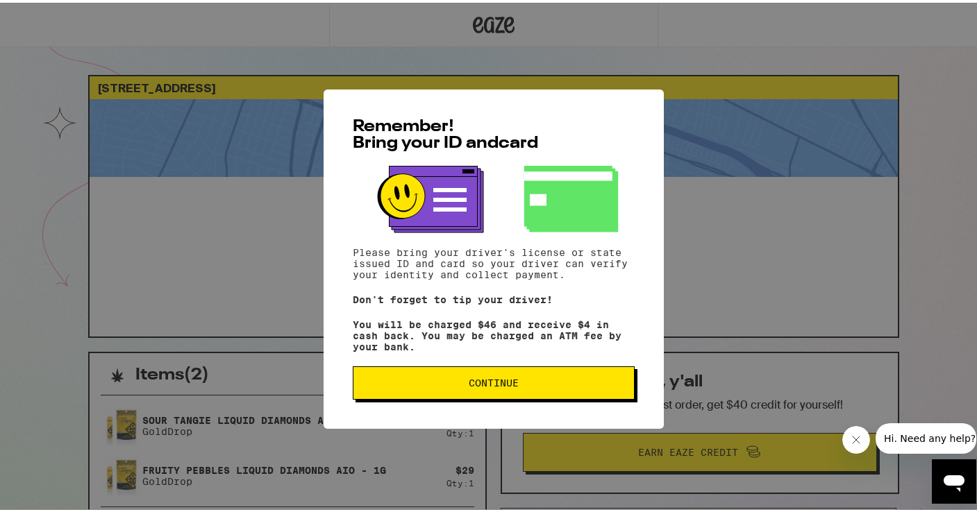
click at [482, 396] on button "Continue" at bounding box center [494, 380] width 282 height 33
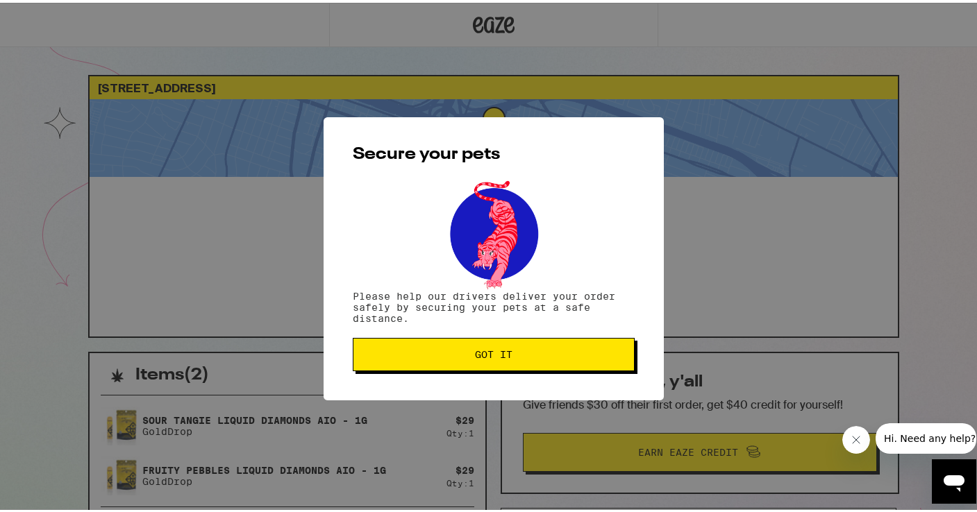
click at [403, 369] on button "Got it" at bounding box center [494, 351] width 282 height 33
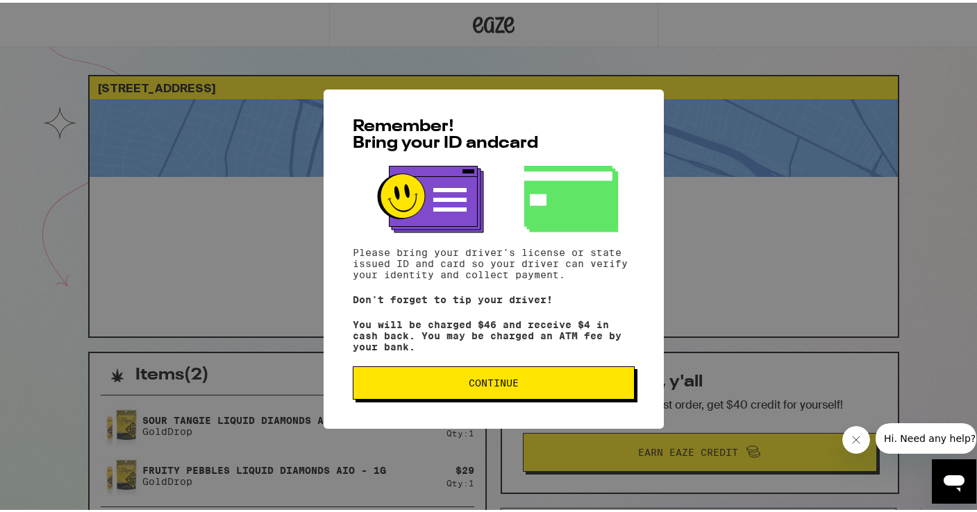
click at [408, 395] on button "Continue" at bounding box center [494, 380] width 282 height 33
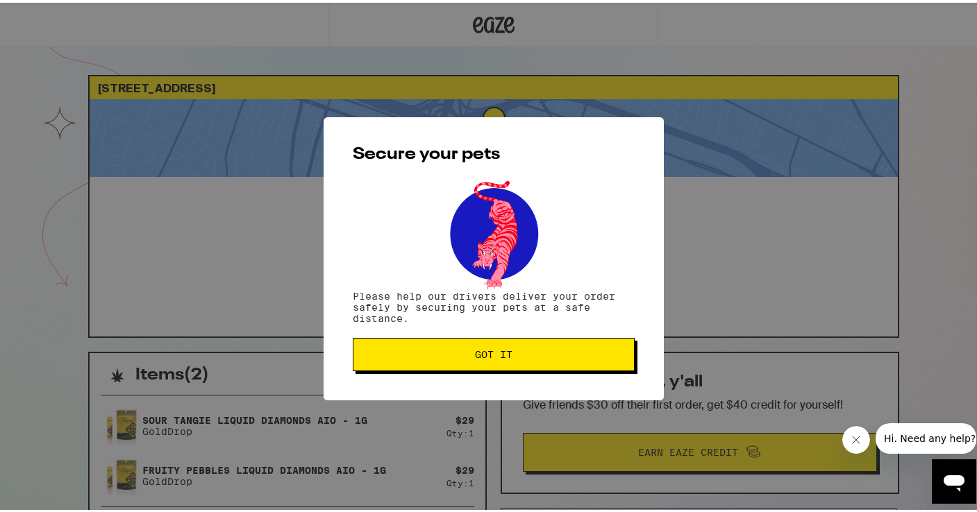
click at [411, 373] on div "Secure your pets Please help our drivers deliver your order safely by securing …" at bounding box center [494, 256] width 340 height 283
click at [417, 360] on button "Got it" at bounding box center [494, 351] width 282 height 33
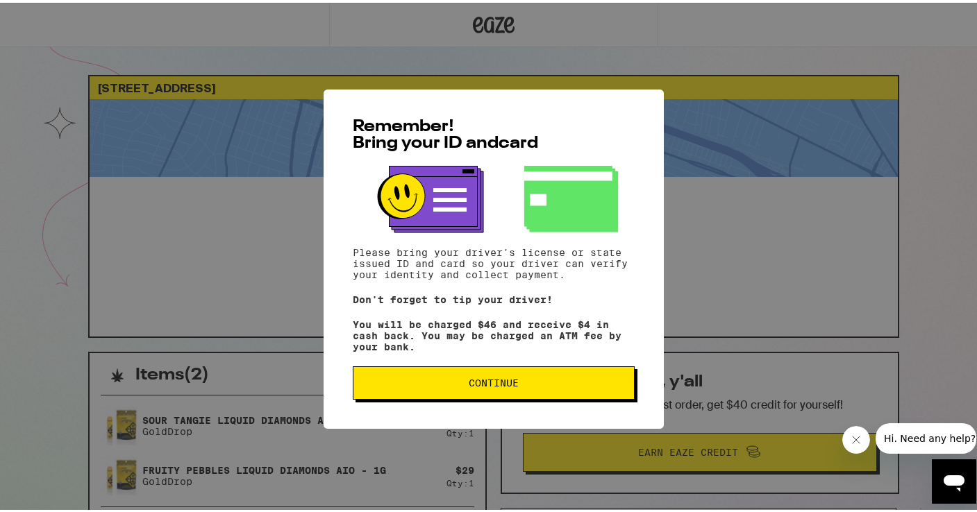
click at [420, 378] on button "Continue" at bounding box center [494, 380] width 282 height 33
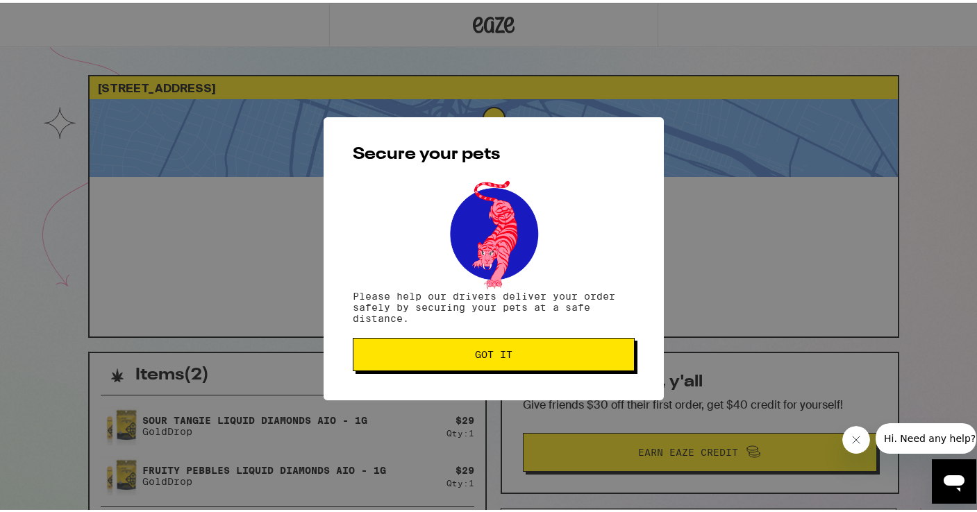
click at [432, 361] on button "Got it" at bounding box center [494, 351] width 282 height 33
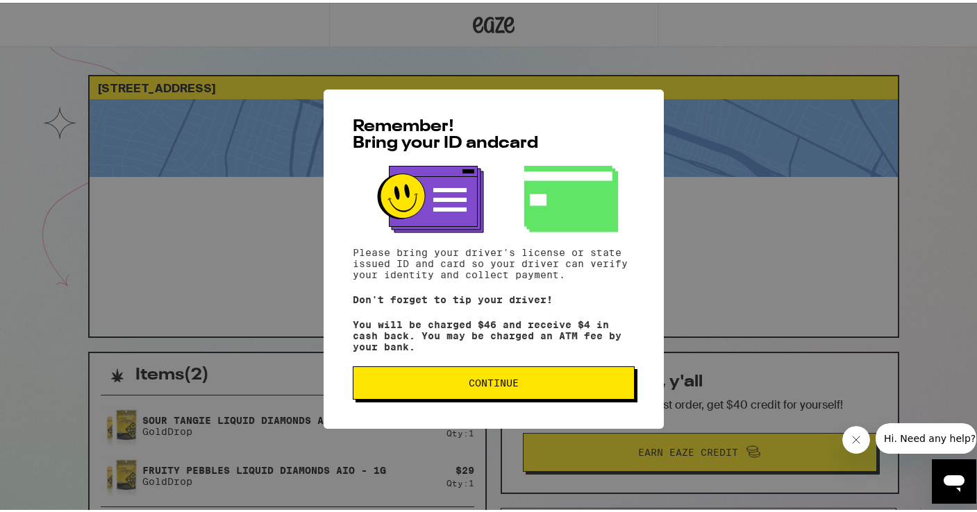
click at [420, 395] on button "Continue" at bounding box center [494, 380] width 282 height 33
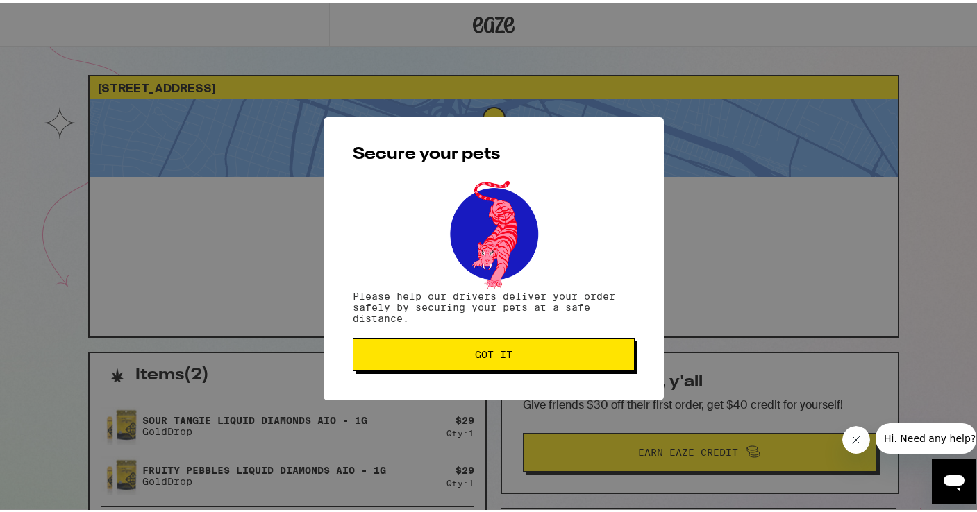
click at [467, 360] on button "Got it" at bounding box center [494, 351] width 282 height 33
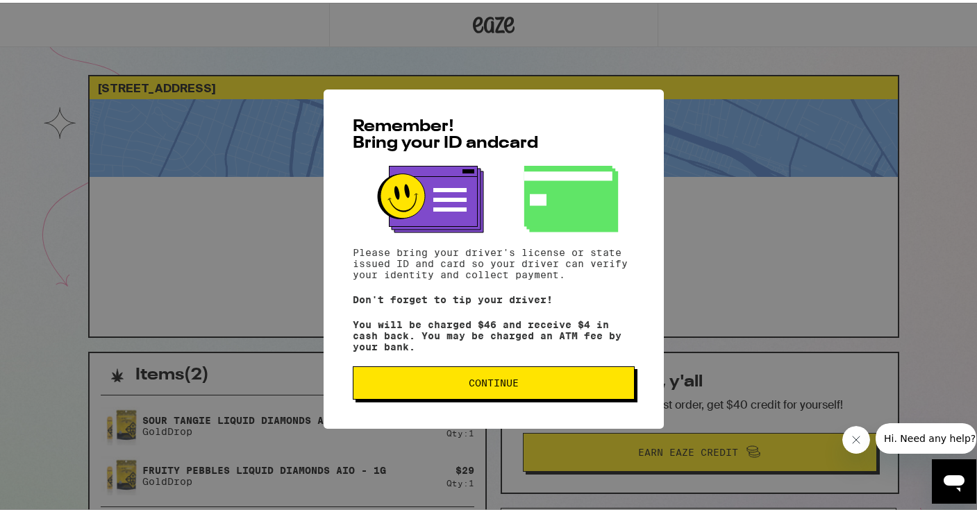
click at [433, 385] on span "Continue" at bounding box center [493, 381] width 258 height 10
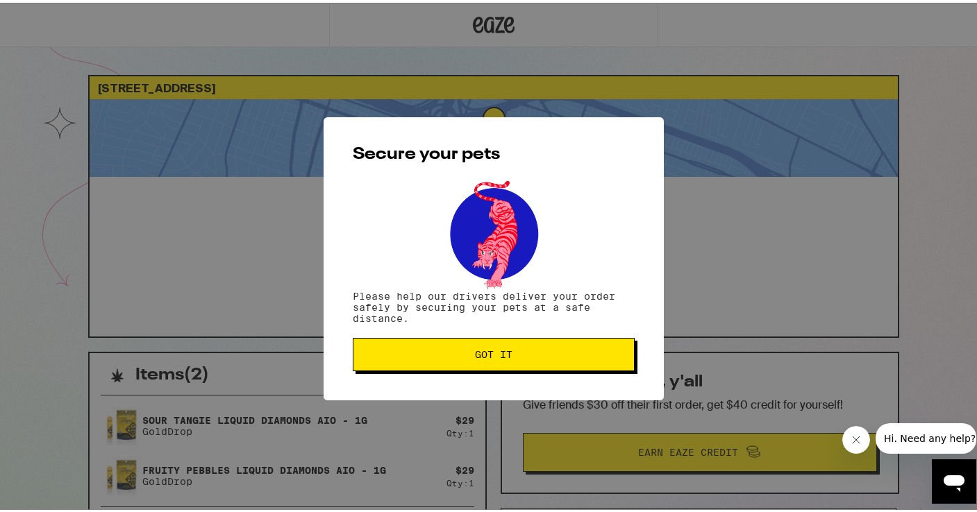
click at [460, 347] on button "Got it" at bounding box center [494, 351] width 282 height 33
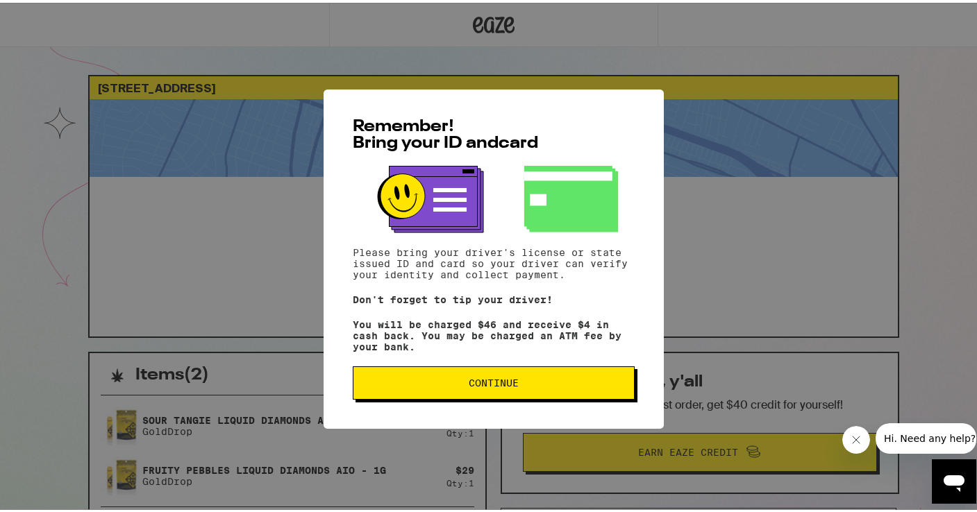
click at [486, 392] on button "Continue" at bounding box center [494, 380] width 282 height 33
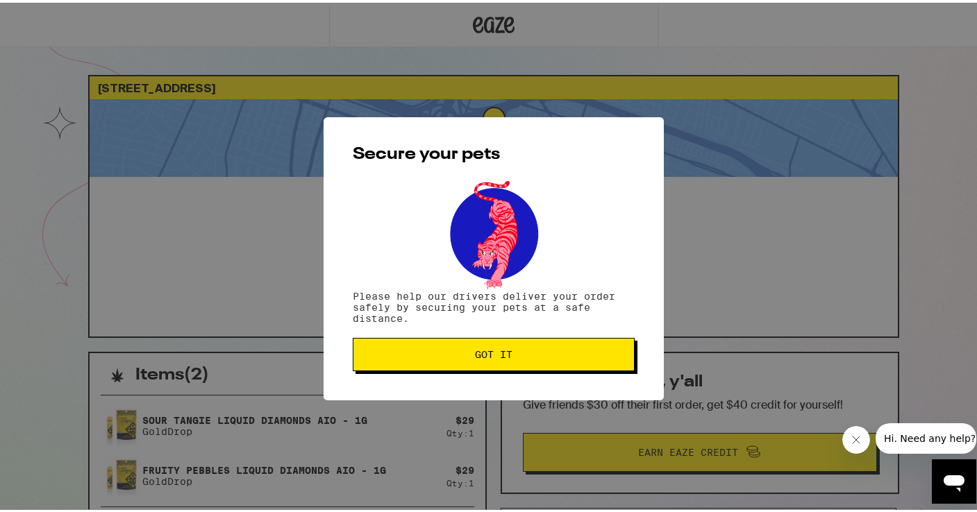
click at [503, 360] on button "Got it" at bounding box center [494, 351] width 282 height 33
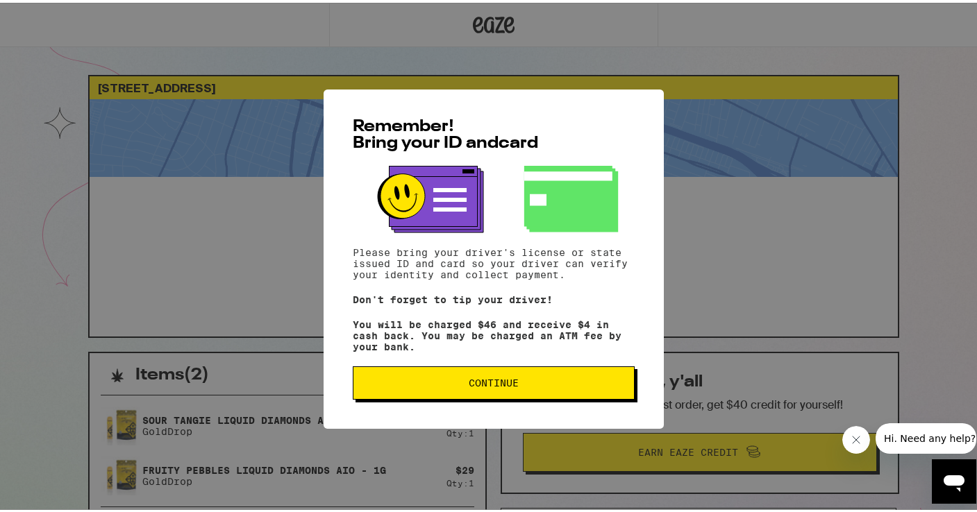
click at [514, 385] on span "Continue" at bounding box center [493, 381] width 258 height 10
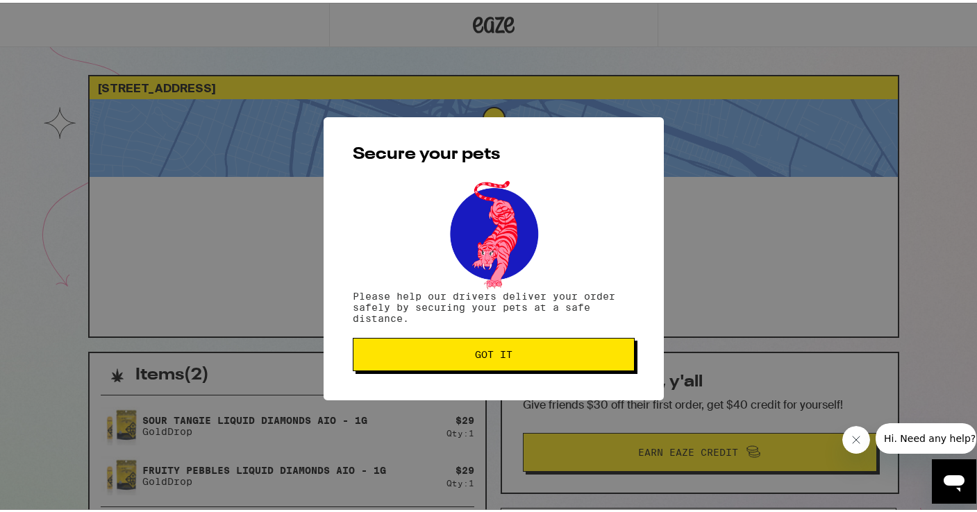
click at [507, 357] on span "Got it" at bounding box center [493, 352] width 37 height 10
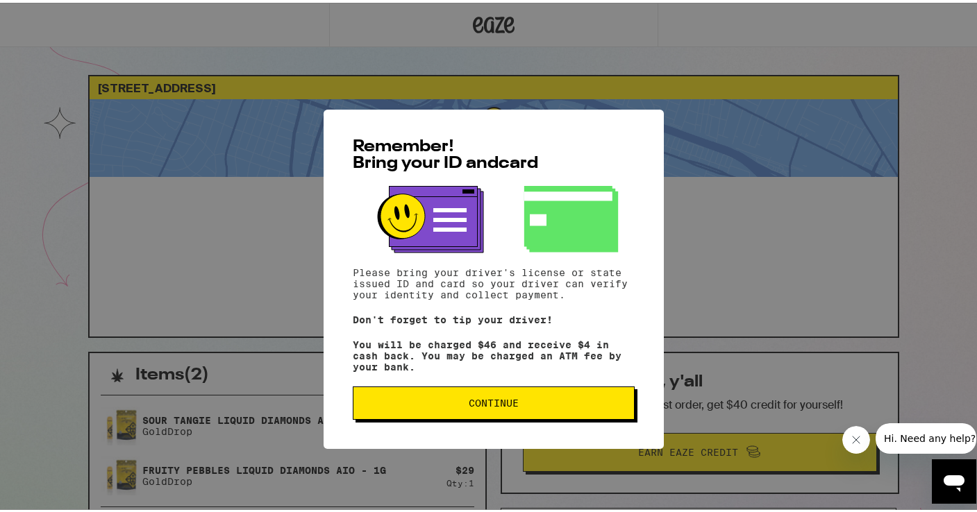
click at [443, 385] on span "Continue" at bounding box center [493, 381] width 258 height 10
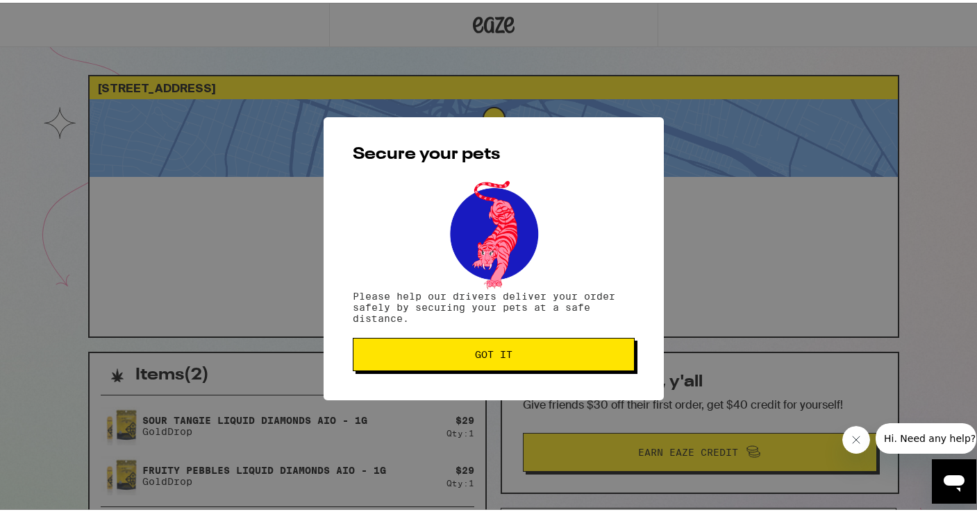
click at [457, 360] on button "Got it" at bounding box center [494, 351] width 282 height 33
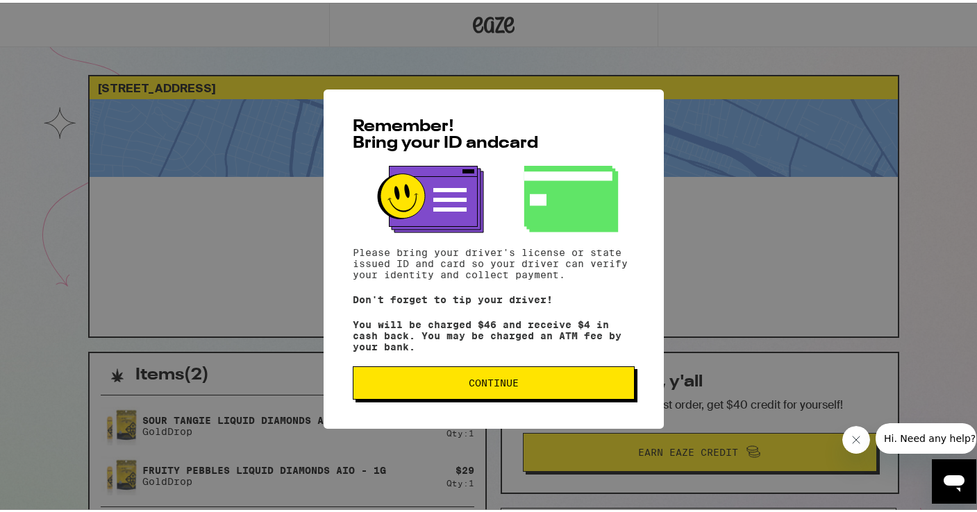
click at [498, 376] on button "Continue" at bounding box center [494, 380] width 282 height 33
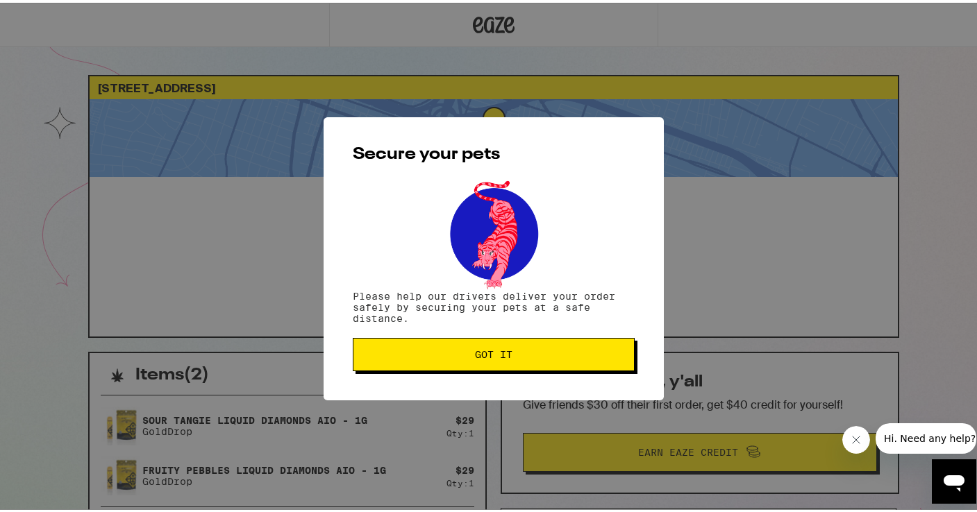
click at [496, 348] on span "Got it" at bounding box center [493, 352] width 37 height 10
